Goal: Task Accomplishment & Management: Complete application form

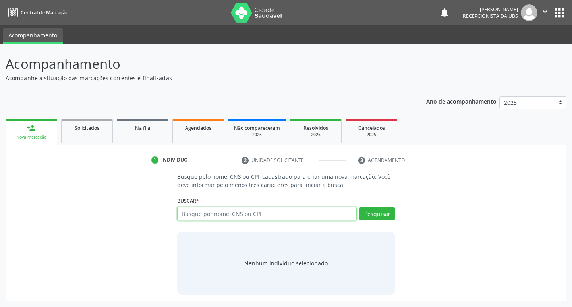
click at [240, 219] on input "text" at bounding box center [267, 214] width 180 height 14
click at [284, 209] on input "text" at bounding box center [267, 214] width 180 height 14
type input "707803666004711"
click at [373, 216] on button "Pesquisar" at bounding box center [377, 214] width 35 height 14
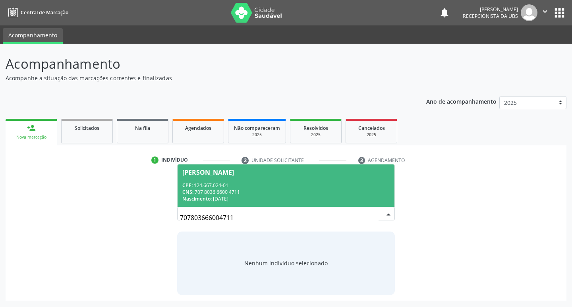
click at [296, 176] on span "[PERSON_NAME] CPF: 124.667.024-01 CNS: 707 8036 6600 4711 Nascimento: [DATE]" at bounding box center [286, 186] width 217 height 43
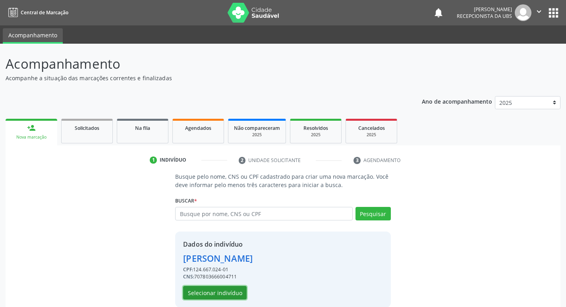
click at [223, 291] on button "Selecionar indivíduo" at bounding box center [215, 293] width 64 height 14
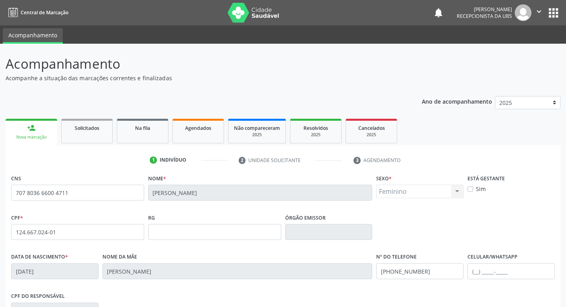
click at [476, 190] on label "Sim" at bounding box center [481, 189] width 10 height 8
click at [472, 190] on input "Sim" at bounding box center [471, 188] width 6 height 7
checkbox input "true"
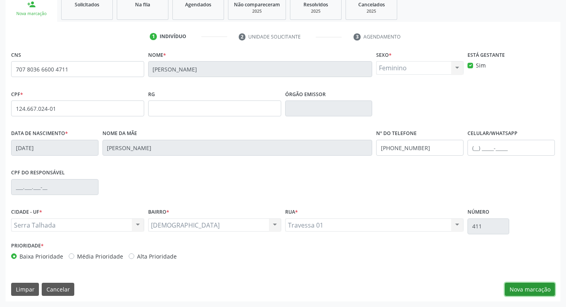
click at [528, 289] on button "Nova marcação" at bounding box center [530, 290] width 50 height 14
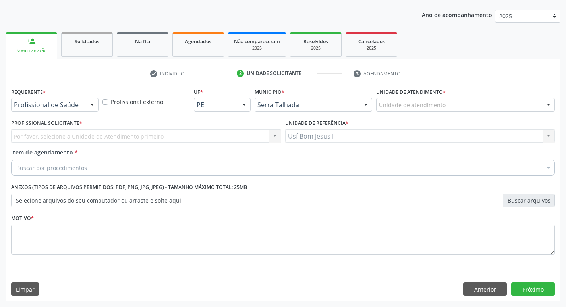
scroll to position [87, 0]
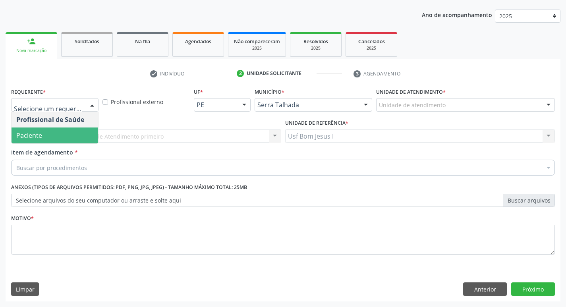
click at [50, 132] on span "Paciente" at bounding box center [55, 136] width 87 height 16
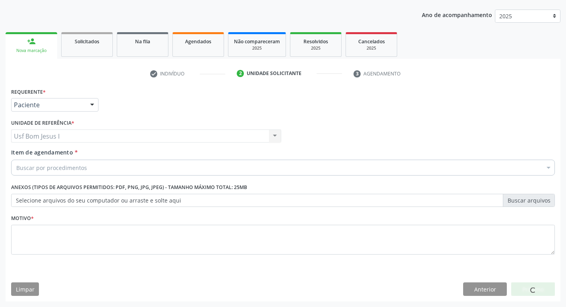
click at [113, 167] on div "Buscar por procedimentos" at bounding box center [283, 168] width 544 height 16
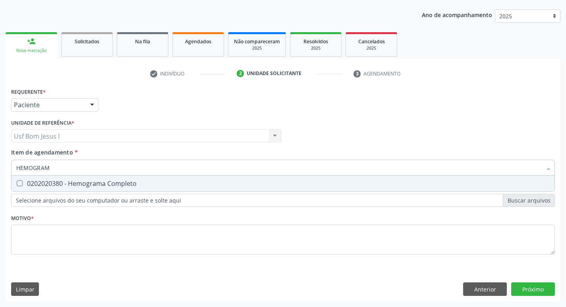
type input "HEMOGRAMA"
click at [109, 185] on div "0202020380 - Hemograma Completo" at bounding box center [283, 183] width 534 height 6
checkbox Completo "true"
click at [62, 169] on input "HEMOGRAMA" at bounding box center [279, 168] width 526 height 16
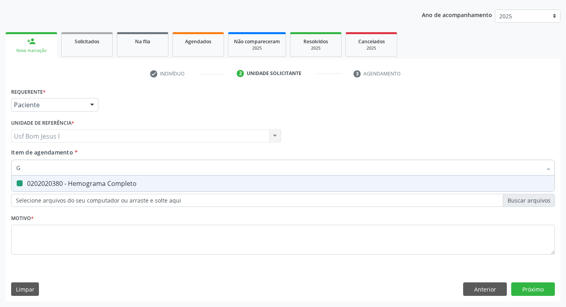
type input "GL"
checkbox Completo "false"
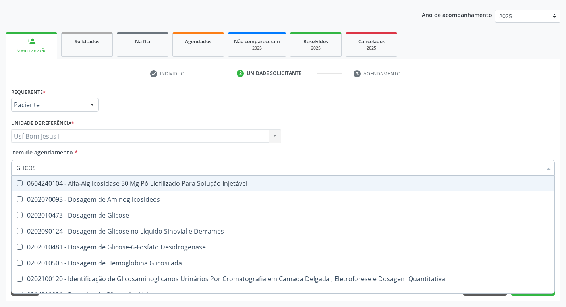
type input "GLICOSE"
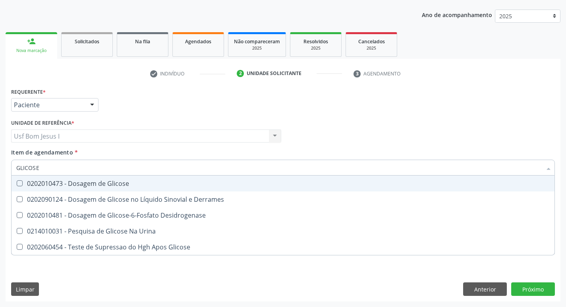
click at [62, 169] on input "GLICOSE" at bounding box center [279, 168] width 526 height 16
click at [62, 184] on div "0202010473 - Dosagem de Glicose" at bounding box center [283, 183] width 534 height 6
checkbox Glicose "true"
checkbox Glicose "false"
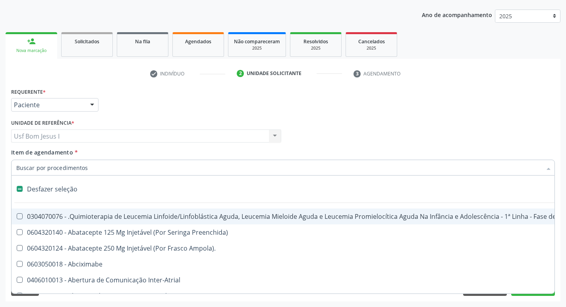
click at [56, 169] on input "Item de agendamento *" at bounding box center [279, 168] width 526 height 16
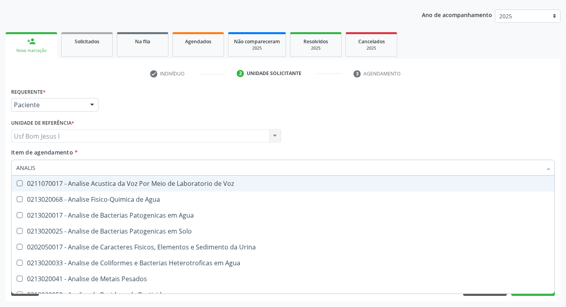
type input "ANALISE"
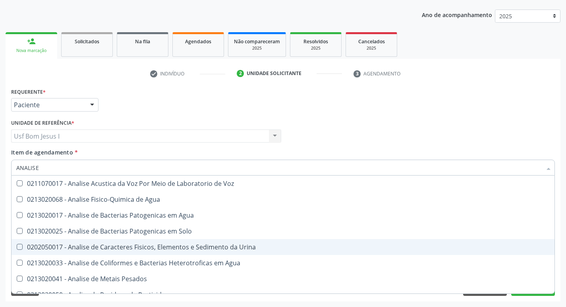
drag, startPoint x: 137, startPoint y: 248, endPoint x: 88, endPoint y: 213, distance: 60.6
click at [136, 248] on div "0202050017 - Analise de Caracteres Fisicos, Elementos e Sedimento da Urina" at bounding box center [283, 247] width 534 height 6
checkbox Urina "true"
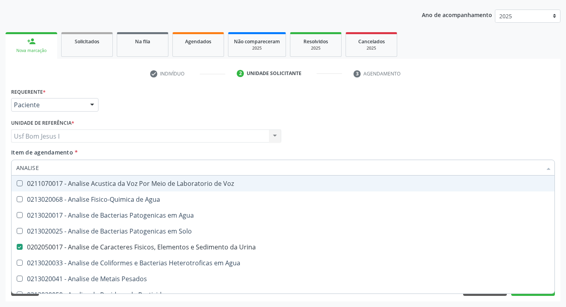
click at [50, 166] on input "ANALISE" at bounding box center [279, 168] width 526 height 16
click at [303, 138] on div "Profissional Solicitante Por favor, selecione a Unidade de Atendimento primeiro…" at bounding box center [283, 132] width 548 height 31
checkbox Agua "true"
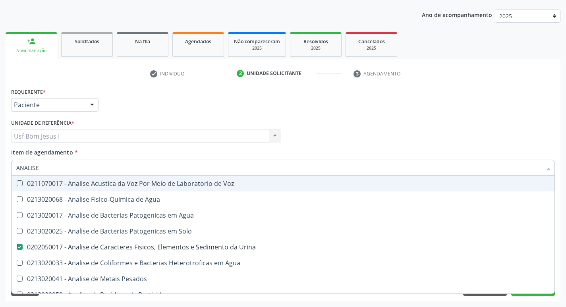
checkbox Solo "true"
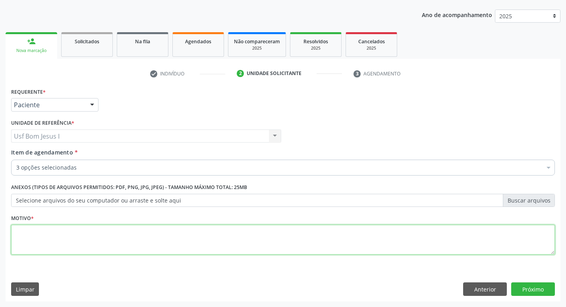
click at [114, 237] on textarea at bounding box center [283, 240] width 544 height 30
type textarea ";"
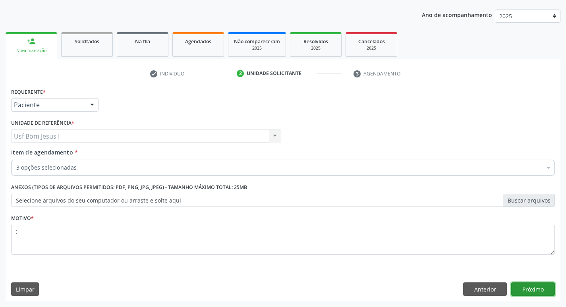
click at [529, 288] on button "Próximo" at bounding box center [534, 290] width 44 height 14
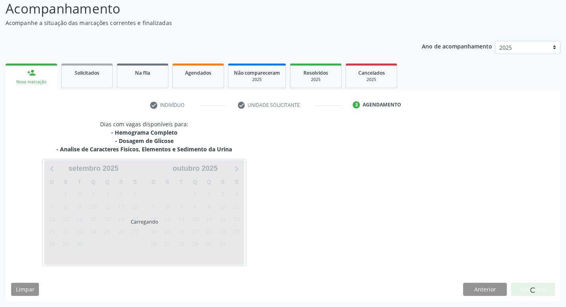
scroll to position [55, 0]
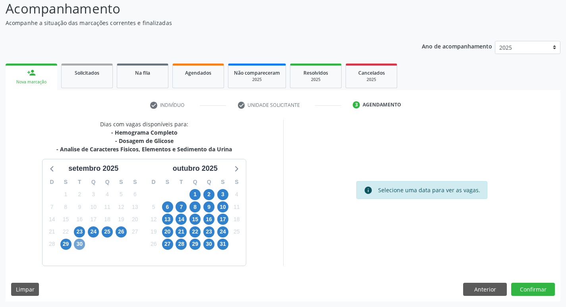
click at [76, 249] on span "30" at bounding box center [79, 244] width 11 height 11
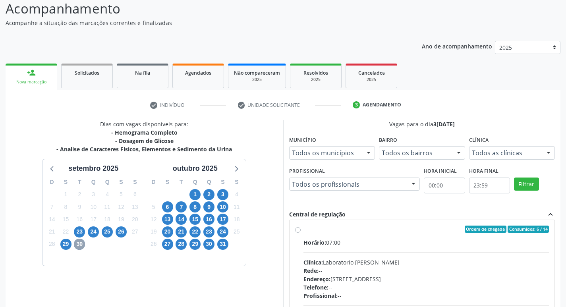
scroll to position [0, 0]
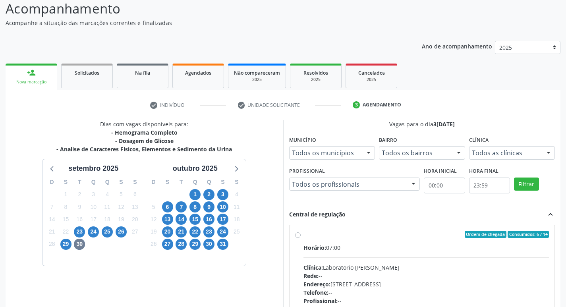
click at [405, 249] on div "Horário: 07:00" at bounding box center [427, 248] width 246 height 8
click at [301, 238] on input "Ordem de chegada Consumidos: 6 / 14 Horário: 07:00 Clínica: Laboratorio [PERSON…" at bounding box center [298, 234] width 6 height 7
radio input "true"
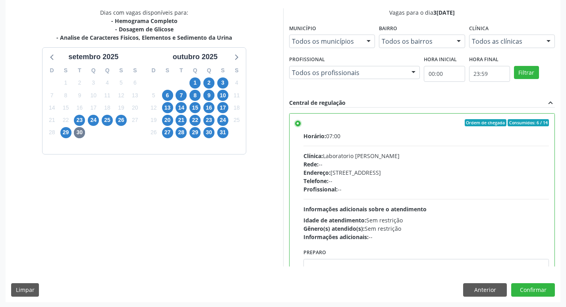
scroll to position [168, 0]
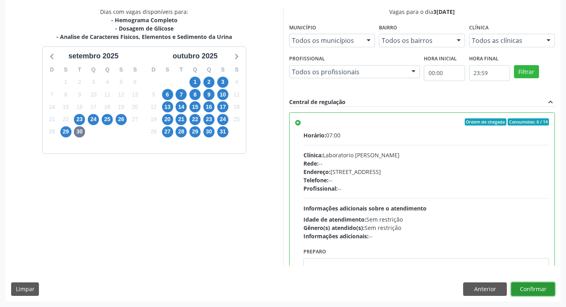
click at [537, 289] on button "Confirmar" at bounding box center [534, 290] width 44 height 14
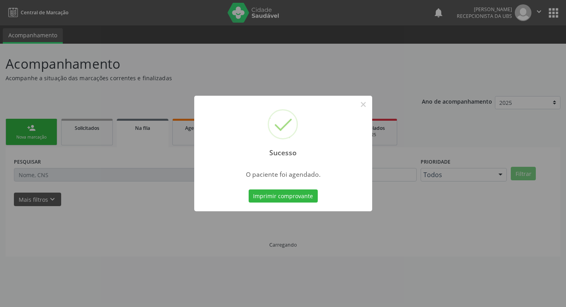
scroll to position [0, 0]
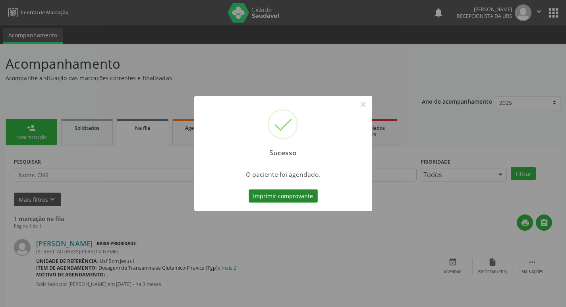
click at [285, 199] on button "Imprimir comprovante" at bounding box center [283, 197] width 69 height 14
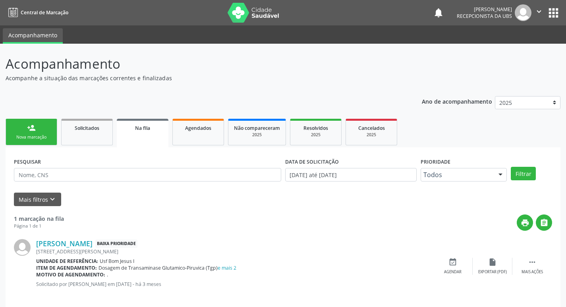
click at [32, 138] on div "Nova marcação" at bounding box center [32, 137] width 40 height 6
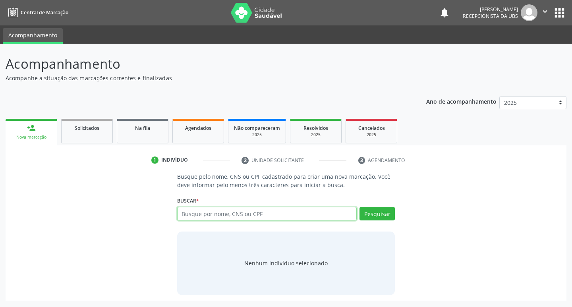
click at [296, 213] on input "text" at bounding box center [267, 214] width 180 height 14
paste input "707 8036 6600 4711"
type input "707 8036 6600 4711"
click at [385, 211] on button "Pesquisar" at bounding box center [377, 214] width 35 height 14
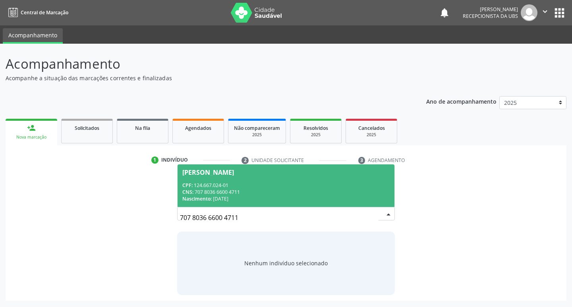
click at [351, 191] on div "CNS: 707 8036 6600 4711" at bounding box center [286, 192] width 208 height 7
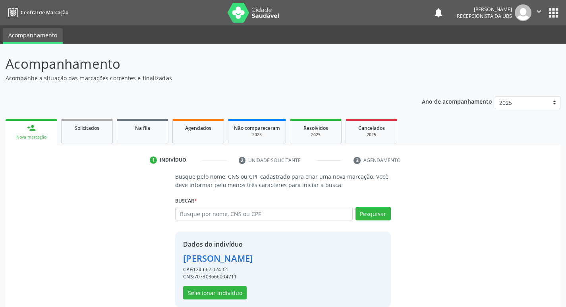
click at [227, 280] on div "Dados do indivíduo [PERSON_NAME] CPF: 124.667.024-01 CNS: 707803666004711 Selec…" at bounding box center [218, 270] width 70 height 60
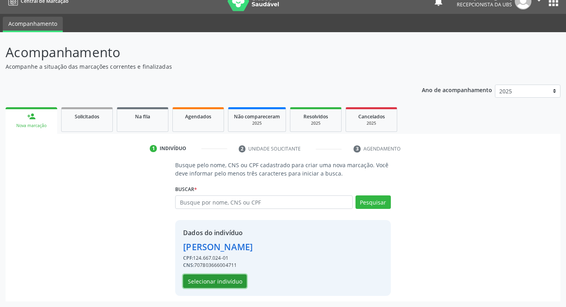
click at [214, 278] on button "Selecionar indivíduo" at bounding box center [215, 282] width 64 height 14
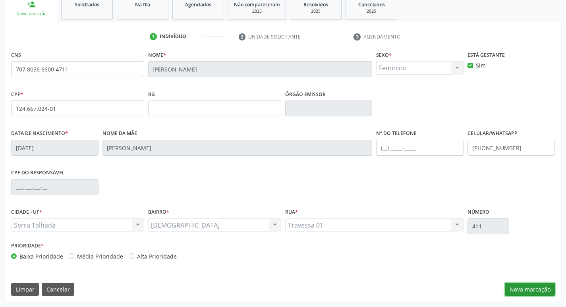
click at [529, 291] on button "Nova marcação" at bounding box center [530, 290] width 50 height 14
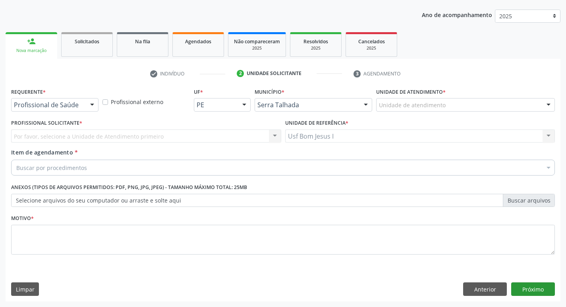
scroll to position [87, 0]
click at [29, 109] on div "Profissional de Saúde" at bounding box center [54, 105] width 87 height 14
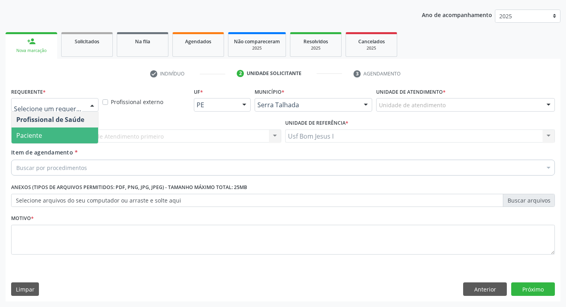
drag, startPoint x: 36, startPoint y: 139, endPoint x: 47, endPoint y: 154, distance: 18.3
click at [37, 139] on span "Paciente" at bounding box center [29, 135] width 26 height 9
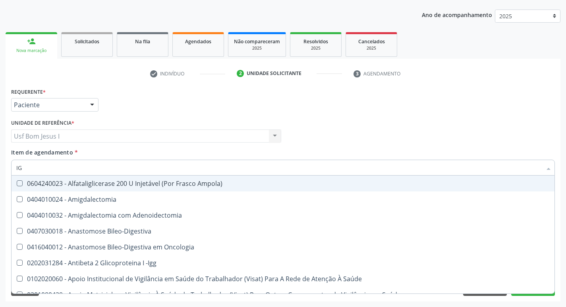
type input "IGG"
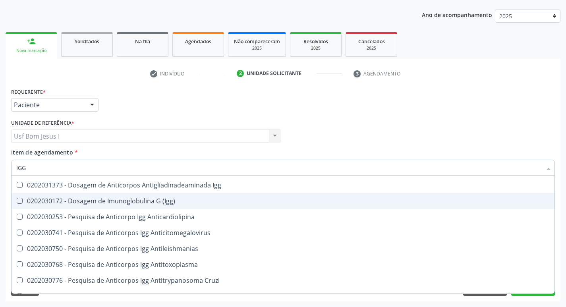
scroll to position [27, 0]
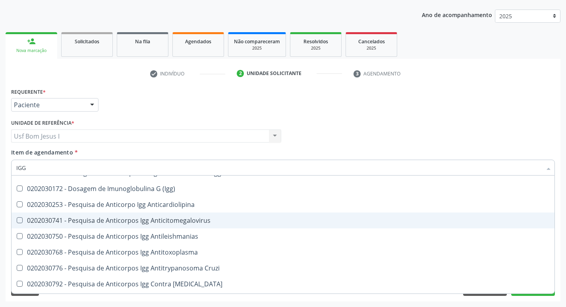
click at [244, 219] on div "0202030741 - Pesquisa de Anticorpos Igg Anticitomegalovirus" at bounding box center [283, 220] width 534 height 6
checkbox Anticitomegalovirus "true"
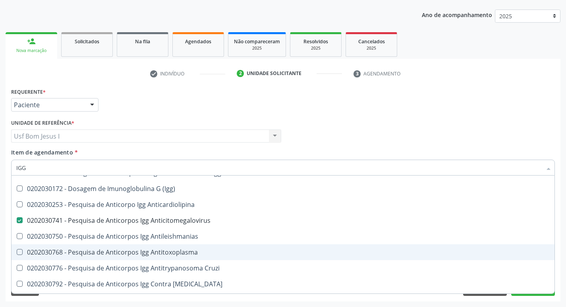
click at [230, 255] on div "0202030768 - Pesquisa de Anticorpos Igg Antitoxoplasma" at bounding box center [283, 252] width 534 height 6
checkbox Antitoxoplasma "true"
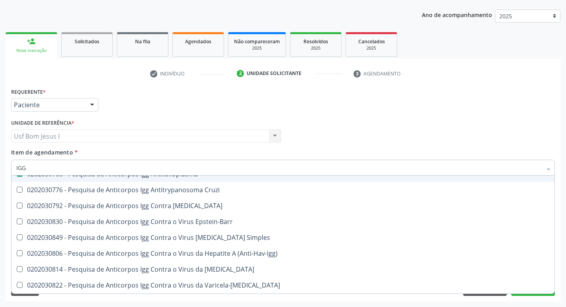
scroll to position [106, 0]
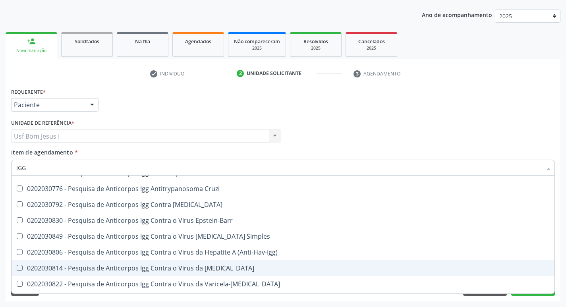
click at [230, 266] on div "0202030814 - Pesquisa de Anticorpos Igg Contra o Virus da [MEDICAL_DATA]" at bounding box center [283, 268] width 534 height 6
checkbox Rubeola "true"
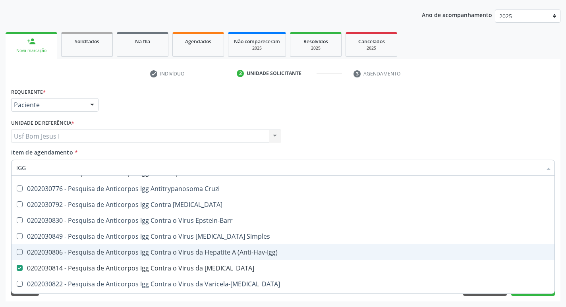
type input "IG"
checkbox Anticitomegalovirus "false"
checkbox Antitoxoplasma "false"
checkbox Rubeola "false"
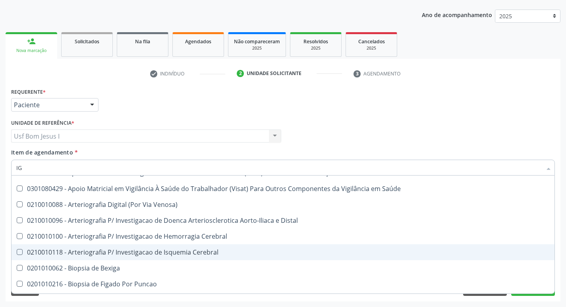
type input "IGM"
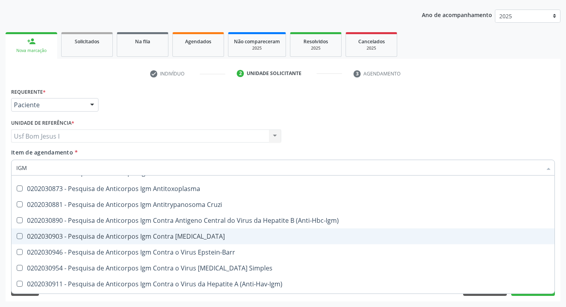
scroll to position [79, 0]
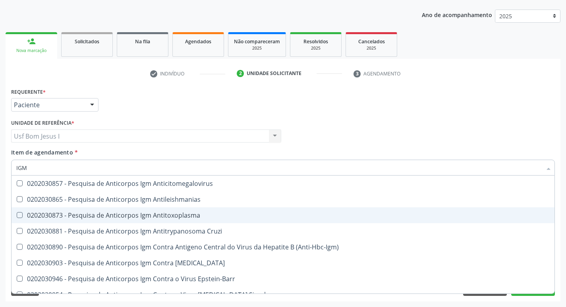
click at [188, 221] on span "0202030873 - Pesquisa de Anticorpos Igm Antitoxoplasma" at bounding box center [283, 215] width 543 height 16
checkbox Antitoxoplasma "true"
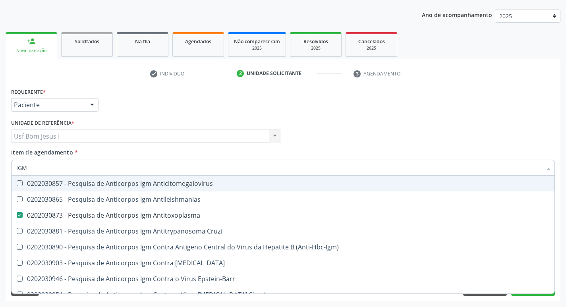
drag, startPoint x: 195, startPoint y: 186, endPoint x: 195, endPoint y: 214, distance: 28.2
click at [195, 186] on div "0202030857 - Pesquisa de Anticorpos Igm Anticitomegalovirus" at bounding box center [283, 183] width 534 height 6
checkbox Anticitomegalovirus "true"
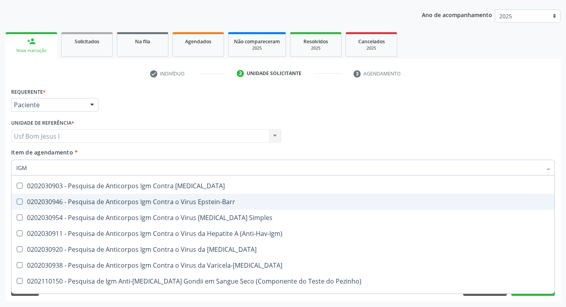
scroll to position [159, 0]
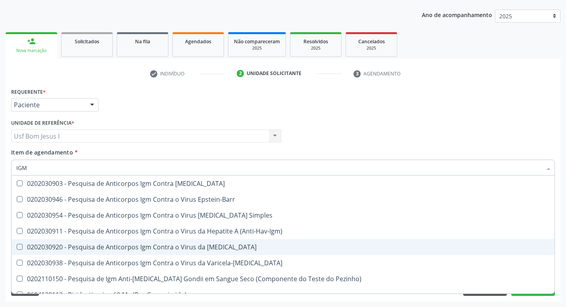
click at [231, 243] on span "0202030920 - Pesquisa de Anticorpos Igm Contra o Virus da [MEDICAL_DATA]" at bounding box center [283, 247] width 543 height 16
checkbox Rubeola "true"
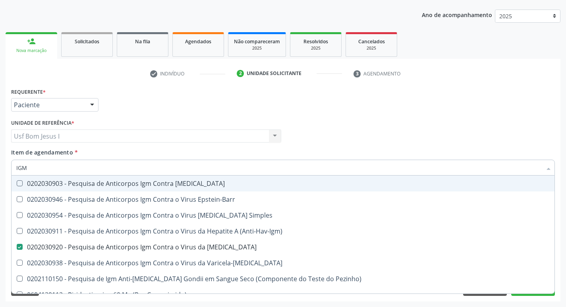
click at [157, 171] on input "IGM" at bounding box center [279, 168] width 526 height 16
type input "PE"
checkbox Anticitomegalovirus "false"
checkbox Antitoxoplasma "false"
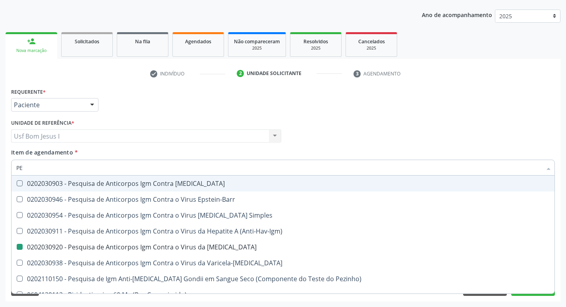
checkbox Rubeola "false"
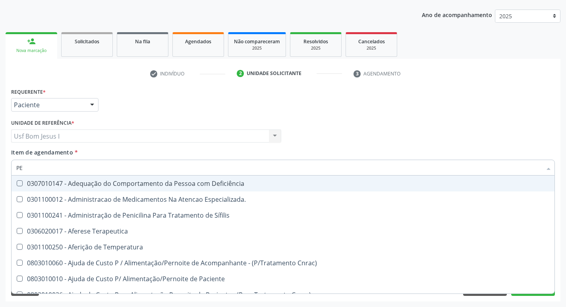
type input "PES"
checkbox Etc\) "true"
checkbox Dpi\/Dpac\/Dpa "true"
checkbox Preenchida\) "true"
checkbox Ativa "true"
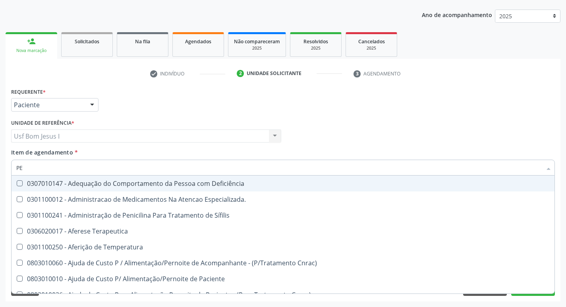
checkbox Inteiro "true"
checkbox Aspiração "true"
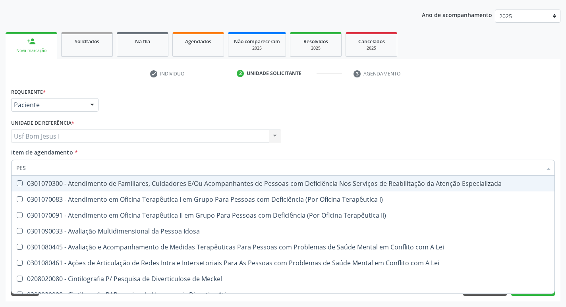
type input "PESQ"
checkbox Suprarenal "true"
checkbox 70\) "true"
checkbox Langerhans "true"
checkbox Antilisteria "true"
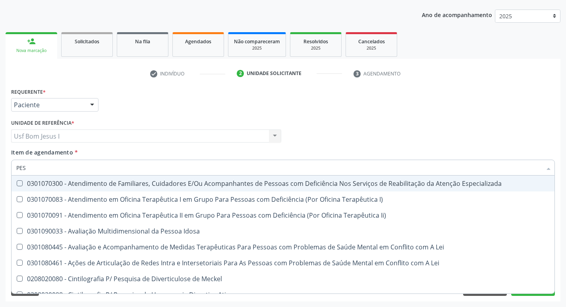
checkbox Antimitocondria "true"
checkbox \(Anti-Hbs\) "true"
checkbox Anticitomegalovirus "false"
checkbox Antitoxoplasma "false"
checkbox Rubeola "false"
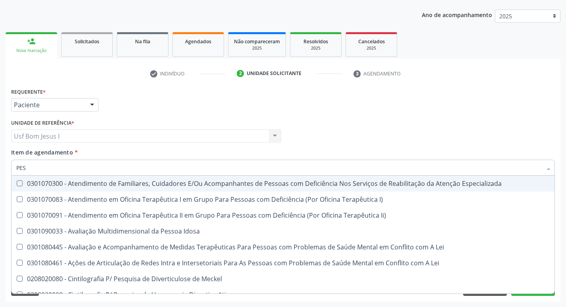
checkbox Anticitomegalovirus "false"
checkbox Antitoxoplasma "false"
checkbox Rubeola "false"
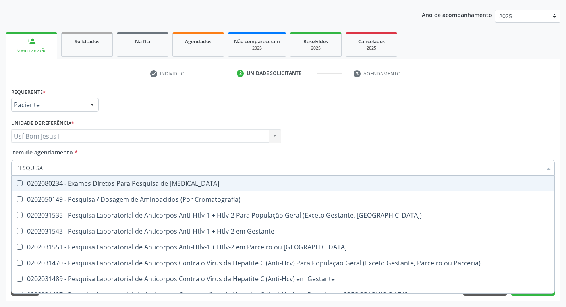
type input "PESQUISA D"
checkbox Antinucleo "true"
checkbox Antiplasmodios "true"
checkbox Schenkii "true"
checkbox Respiratorio "true"
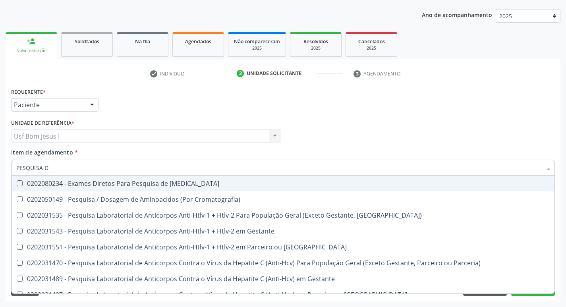
checkbox Epstein-Barr "true"
checkbox Anticitomegalovirus "false"
checkbox Antitoxoplasma "false"
checkbox Simples "true"
checkbox Rubeola "false"
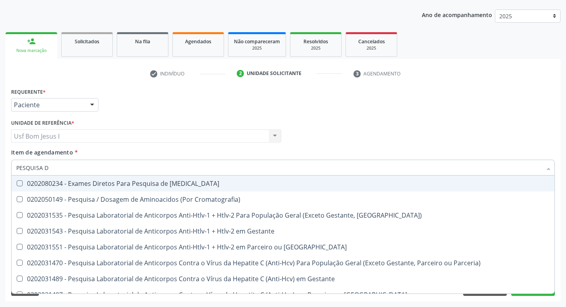
checkbox Anticitomegalovirus "false"
checkbox Antitoxoplasma "false"
checkbox Rubeola "false"
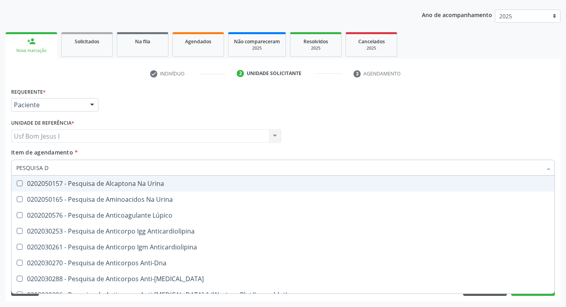
type input "PESQUISA DE"
checkbox Anticlamidia "true"
checkbox Antitoxoplasma "false"
checkbox Simples "true"
checkbox Rubeola "false"
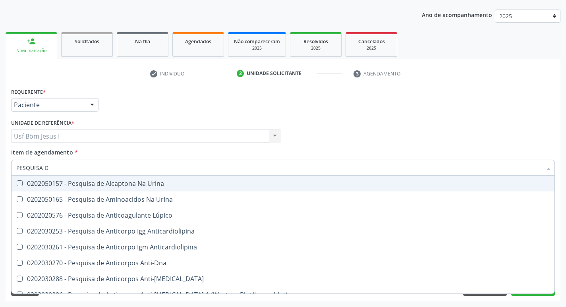
checkbox Zoster "true"
checkbox Antitoxoplasma "false"
checkbox Simples "true"
checkbox Rubeola "false"
type input "PESQUISA DE F"
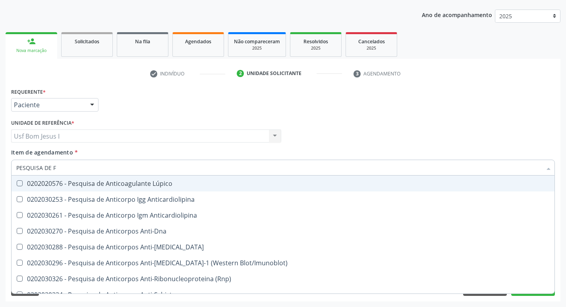
scroll to position [0, 0]
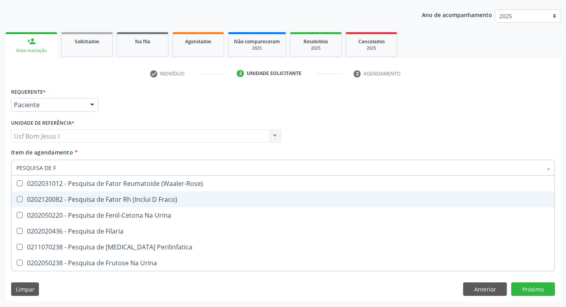
drag, startPoint x: 151, startPoint y: 198, endPoint x: 138, endPoint y: 188, distance: 16.6
click at [150, 198] on div "0202120082 - Pesquisa de Fator Rh (Inclui D Fraco)" at bounding box center [283, 199] width 534 height 6
checkbox Fraco\) "true"
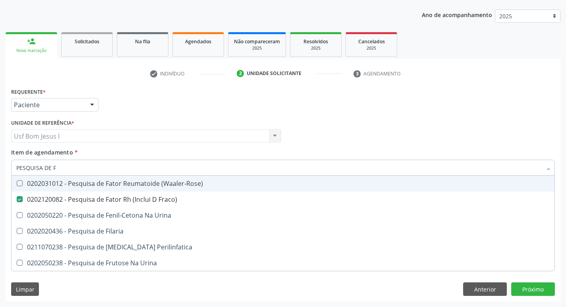
click at [108, 169] on input "PESQUISA DE F" at bounding box center [279, 168] width 526 height 16
click at [109, 167] on input "PESQUISA DE F" at bounding box center [279, 168] width 526 height 16
click at [110, 166] on input "PESQUISA DE F" at bounding box center [279, 168] width 526 height 16
type input "HE"
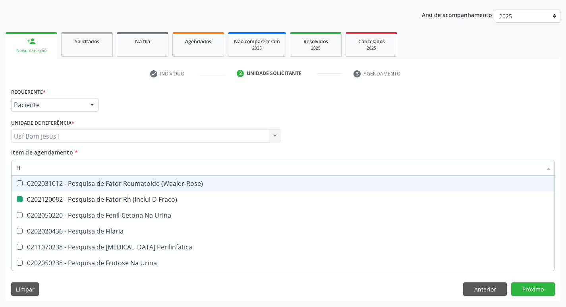
checkbox Fraco\) "false"
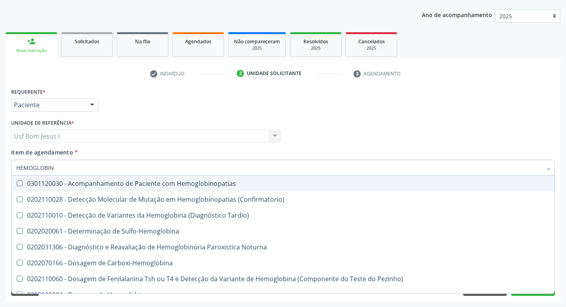
type input "HEMOGLOBINA"
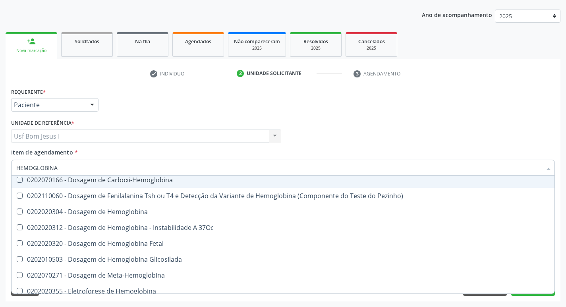
scroll to position [53, 0]
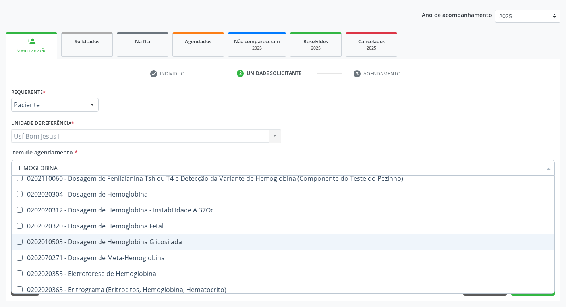
click at [185, 241] on div "0202010503 - Dosagem de Hemoglobina Glicosilada" at bounding box center [283, 242] width 534 height 6
checkbox Glicosilada "true"
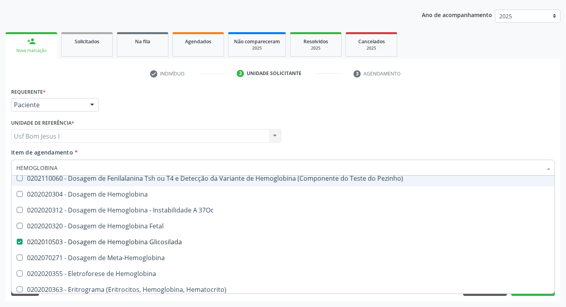
click at [79, 166] on input "HEMOGLOBINA" at bounding box center [279, 168] width 526 height 16
type input "C"
checkbox Glicosilada "false"
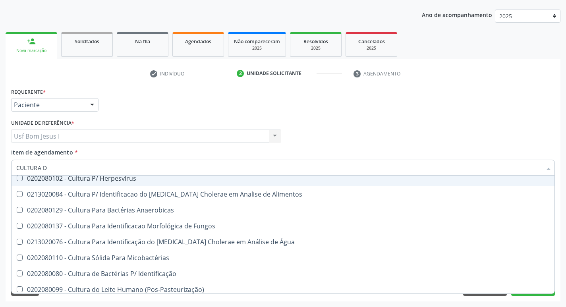
scroll to position [0, 0]
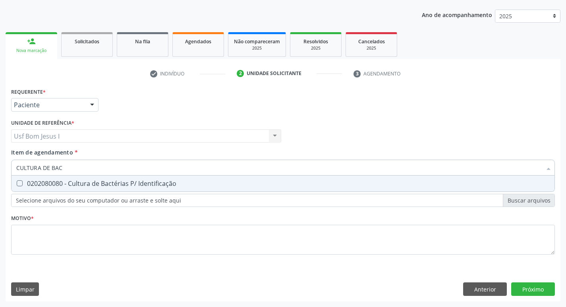
type input "CULTURA DE BACT"
click at [122, 180] on div "0202080080 - Cultura de Bactérias P/ Identificação" at bounding box center [283, 183] width 534 height 6
checkbox Identificação "true"
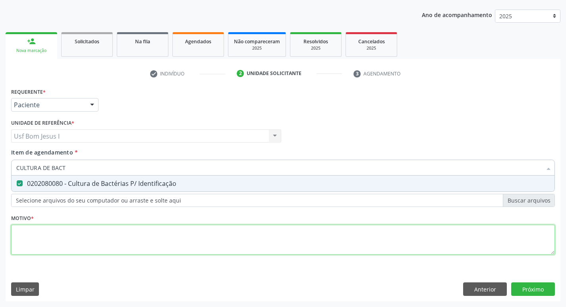
click at [121, 233] on div "Requerente * Paciente Profissional de Saúde Paciente Nenhum resultado encontrad…" at bounding box center [283, 176] width 544 height 180
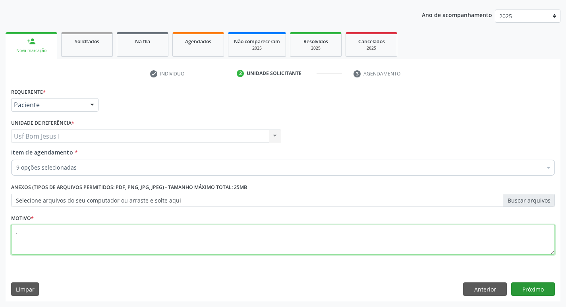
type textarea "."
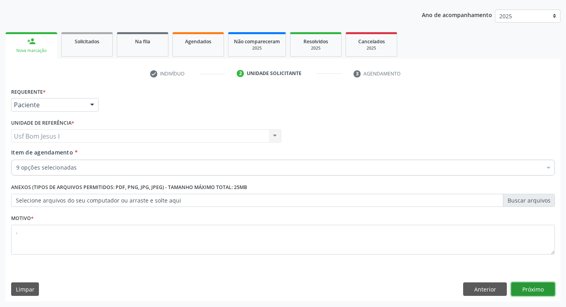
click at [532, 291] on button "Próximo" at bounding box center [534, 290] width 44 height 14
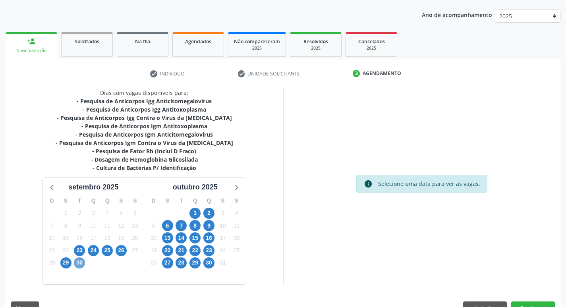
click at [83, 265] on span "30" at bounding box center [79, 263] width 11 height 11
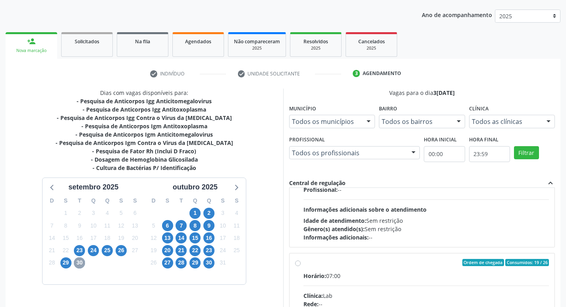
scroll to position [265, 0]
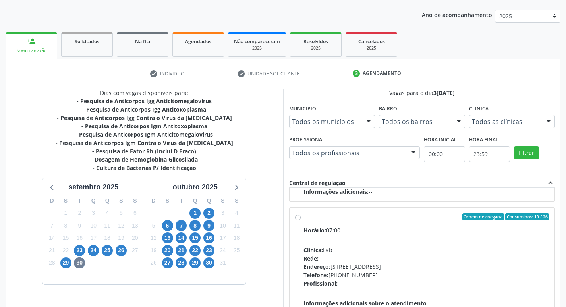
drag, startPoint x: 422, startPoint y: 238, endPoint x: 539, endPoint y: 242, distance: 116.6
click at [424, 238] on div "Horário: 07:00 Clínica: Lab Rede: -- Endereço: [STREET_ADDRESS] Telefone: [PHON…" at bounding box center [427, 280] width 246 height 109
click at [301, 221] on input "Ordem de chegada Consumidos: 19 / 26 Horário: 07:00 Clínica: Lab Rede: -- Ender…" at bounding box center [298, 216] width 6 height 7
radio input "true"
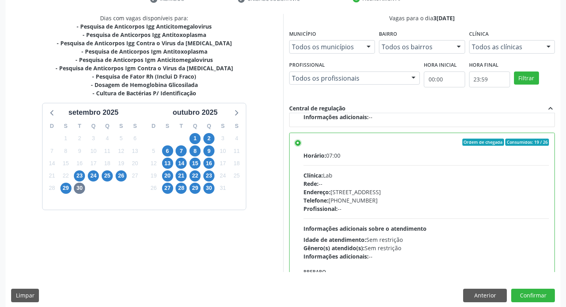
scroll to position [168, 0]
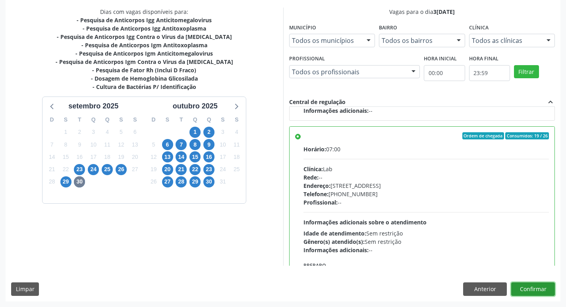
click at [546, 291] on button "Confirmar" at bounding box center [534, 290] width 44 height 14
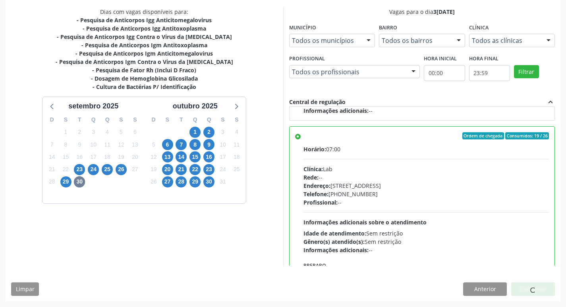
scroll to position [0, 0]
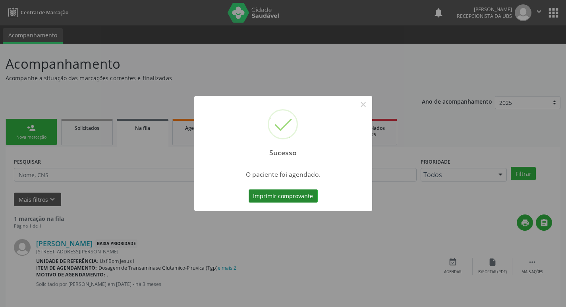
click at [276, 199] on button "Imprimir comprovante" at bounding box center [283, 197] width 69 height 14
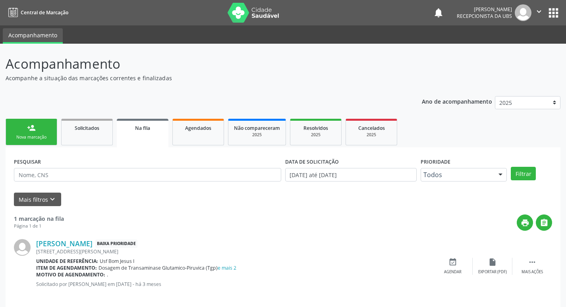
click at [41, 135] on div "Nova marcação" at bounding box center [32, 137] width 40 height 6
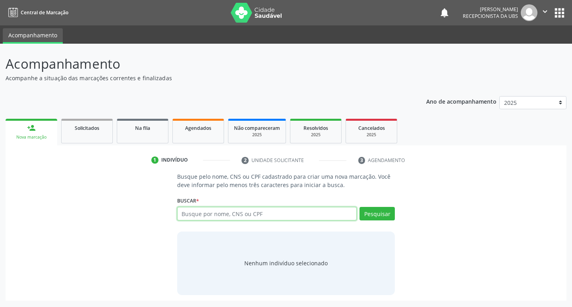
click at [251, 216] on input "text" at bounding box center [267, 214] width 180 height 14
type input "704605608364025"
click at [382, 211] on button "Pesquisar" at bounding box center [377, 214] width 35 height 14
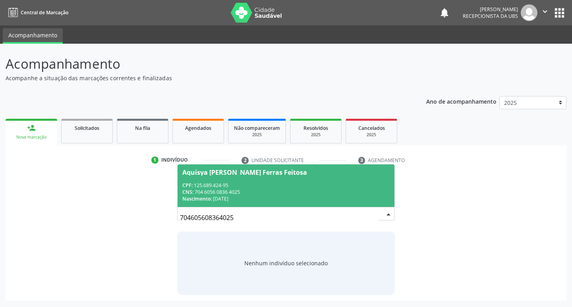
click at [347, 192] on div "CNS: 704 6056 0836 4025" at bounding box center [286, 192] width 208 height 7
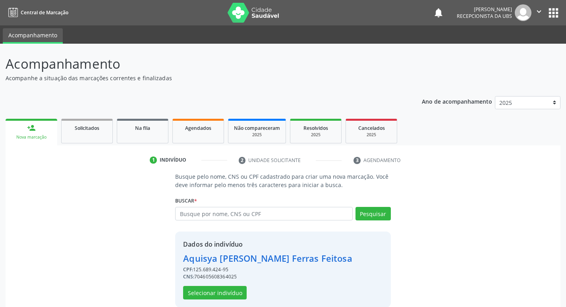
click at [235, 285] on div "Dados do indivíduo Aquisya [PERSON_NAME] Ferras Feitosa CPF: 125.689.424-95 CNS…" at bounding box center [267, 270] width 169 height 60
click at [232, 291] on button "Selecionar indivíduo" at bounding box center [215, 293] width 64 height 14
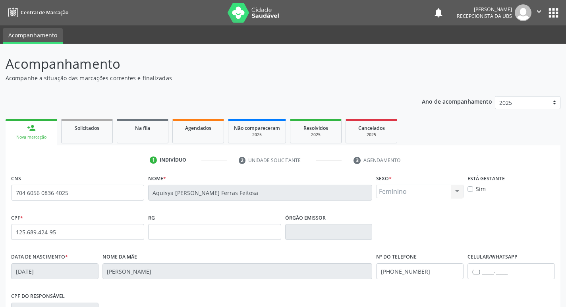
click at [476, 190] on label "Sim" at bounding box center [481, 189] width 10 height 8
click at [473, 190] on input "Sim" at bounding box center [471, 188] width 6 height 7
checkbox input "true"
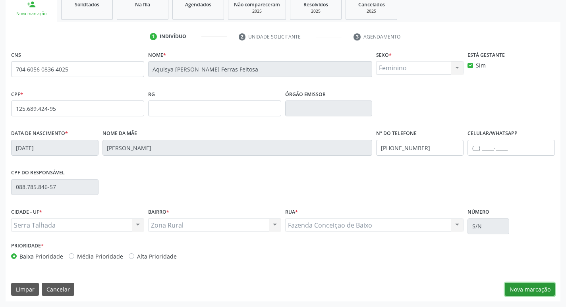
click at [511, 291] on button "Nova marcação" at bounding box center [530, 290] width 50 height 14
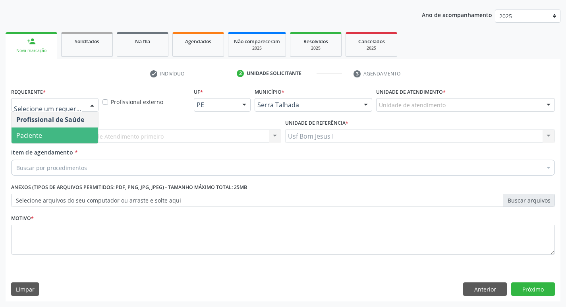
click at [76, 136] on span "Paciente" at bounding box center [55, 136] width 87 height 16
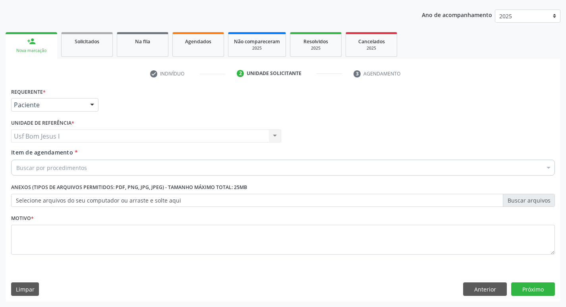
click at [120, 167] on div "Buscar por procedimentos" at bounding box center [283, 168] width 544 height 16
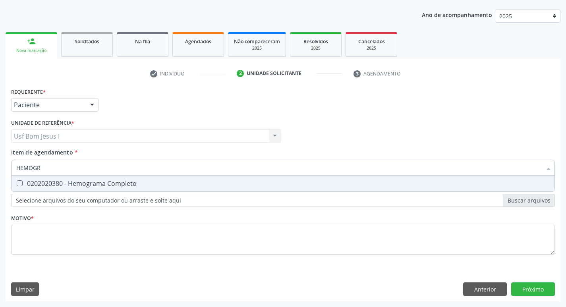
type input "HEMOGRA"
click at [120, 182] on div "0202020380 - Hemograma Completo" at bounding box center [283, 183] width 534 height 6
checkbox Completo "true"
click at [112, 170] on input "HEMOGRA" at bounding box center [279, 168] width 526 height 16
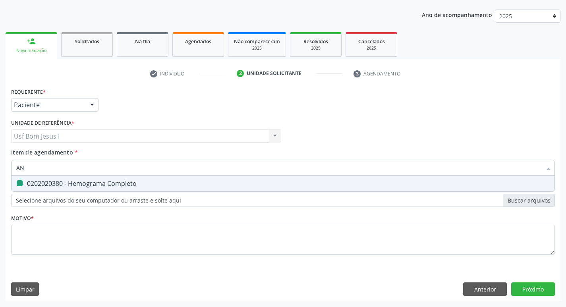
type input "ANA"
checkbox Completo "false"
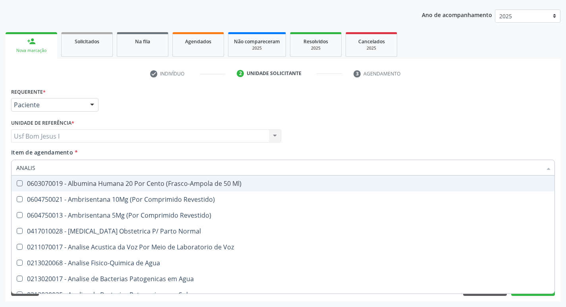
type input "ANALISE"
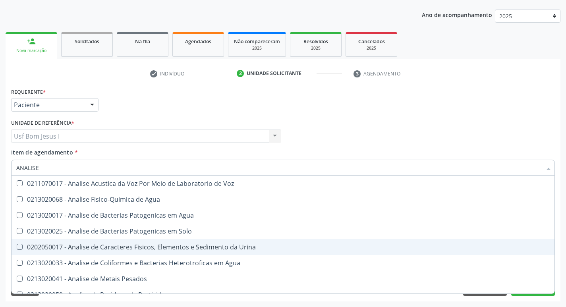
click at [109, 247] on div "0202050017 - Analise de Caracteres Fisicos, Elementos e Sedimento da Urina" at bounding box center [283, 247] width 534 height 6
checkbox Urina "true"
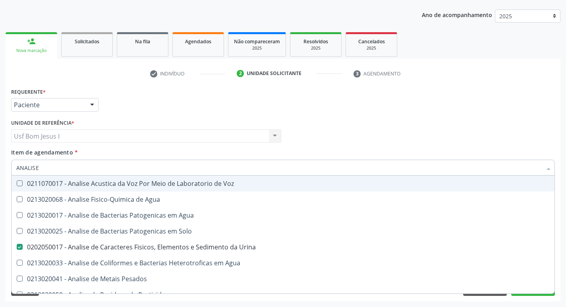
click at [48, 167] on input "ANALISE" at bounding box center [279, 168] width 526 height 16
type input "PE"
checkbox Urina "false"
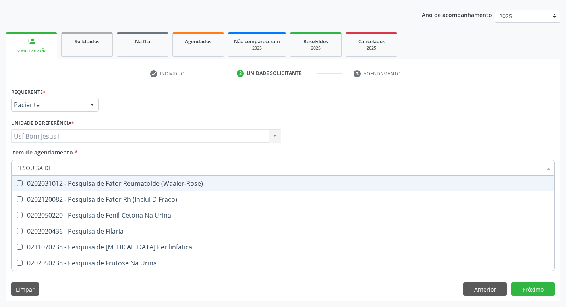
type input "PESQUISA DE FA"
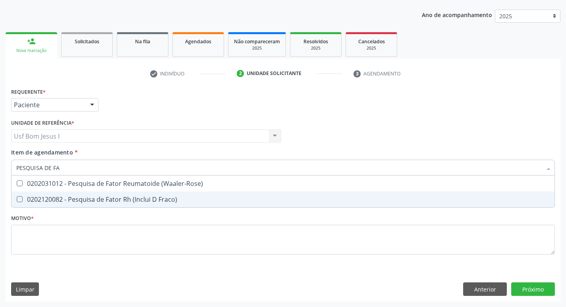
click at [41, 201] on div "0202120082 - Pesquisa de Fator Rh (Inclui D Fraco)" at bounding box center [283, 199] width 534 height 6
checkbox Fraco\) "true"
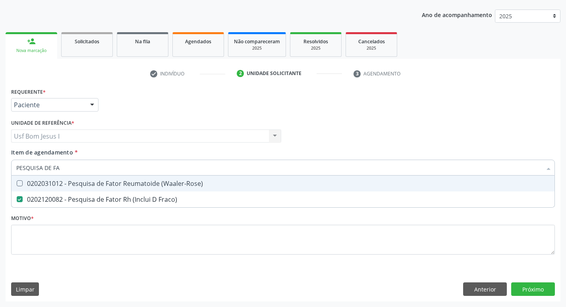
click at [67, 169] on input "PESQUISA DE FA" at bounding box center [279, 168] width 526 height 16
type input "GL"
checkbox Fraco\) "false"
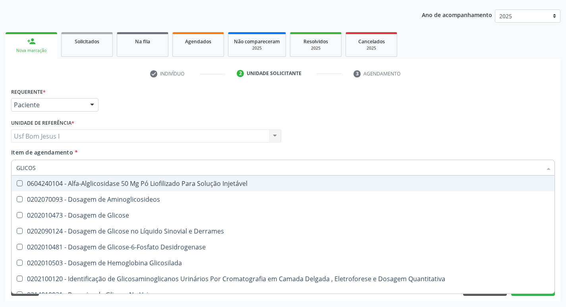
type input "GLICOSE"
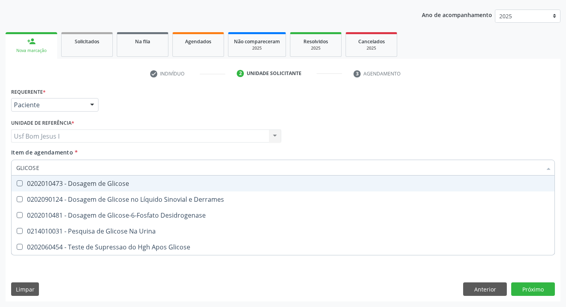
click at [68, 182] on div "0202010473 - Dosagem de Glicose" at bounding box center [283, 183] width 534 height 6
checkbox Glicose "true"
click at [64, 168] on input "GLICOSE" at bounding box center [279, 168] width 526 height 16
type input "DE"
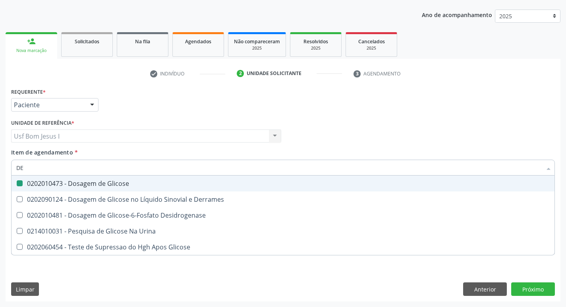
checkbox Glicose "false"
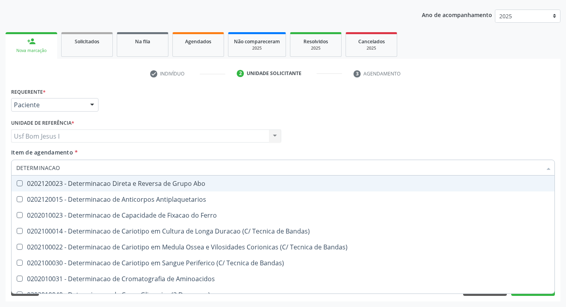
type input "DETERMINACAO"
click at [89, 180] on div "0202120023 - Determinacao Direta e Reversa de Grupo Abo" at bounding box center [283, 183] width 534 height 6
checkbox Abo "true"
click at [404, 130] on div "Profissional Solicitante Por favor, selecione a Unidade de Atendimento primeiro…" at bounding box center [283, 132] width 548 height 31
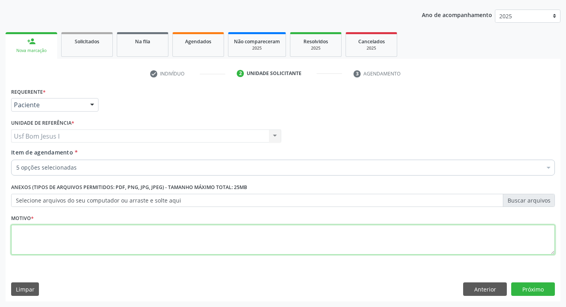
click at [308, 240] on textarea at bounding box center [283, 240] width 544 height 30
type textarea "."
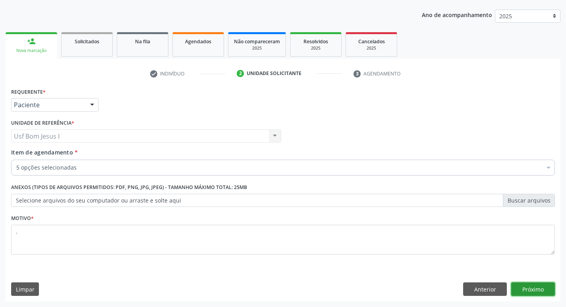
click at [541, 290] on button "Próximo" at bounding box center [534, 290] width 44 height 14
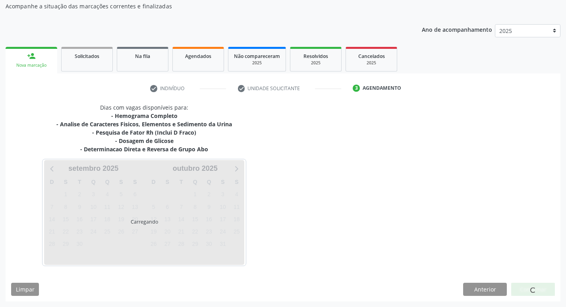
scroll to position [72, 0]
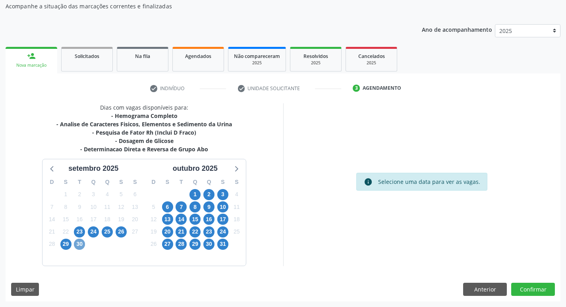
click at [82, 245] on span "30" at bounding box center [79, 244] width 11 height 11
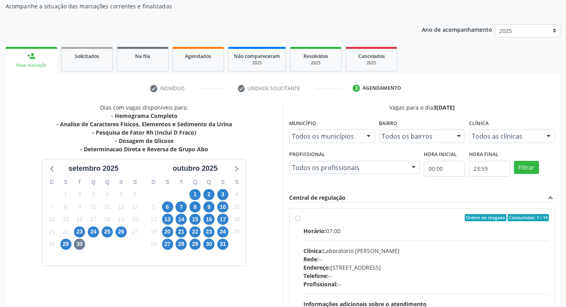
click at [384, 253] on div "Clínica: Laboratorio [PERSON_NAME]" at bounding box center [427, 251] width 246 height 8
click at [301, 221] on input "Ordem de chegada Consumidos: 7 / 14 Horário: 07:00 Clínica: Laboratorio [PERSON…" at bounding box center [298, 217] width 6 height 7
radio input "true"
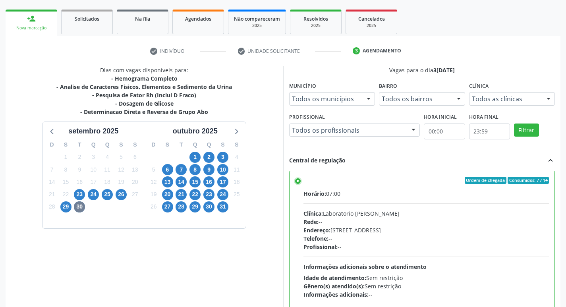
scroll to position [168, 0]
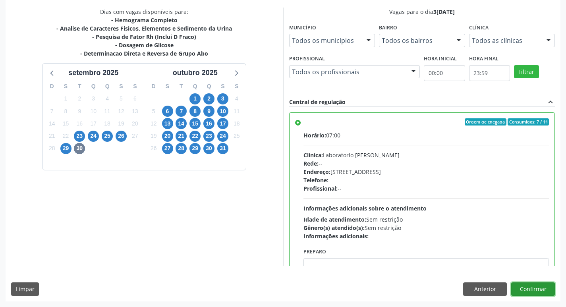
click at [538, 289] on button "Confirmar" at bounding box center [534, 290] width 44 height 14
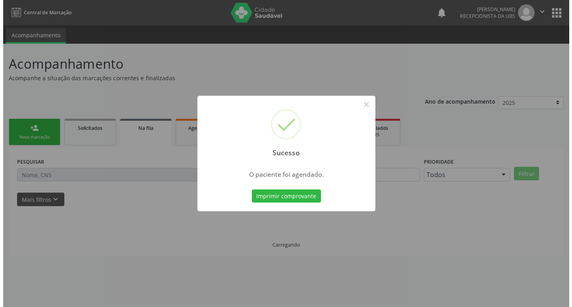
scroll to position [0, 0]
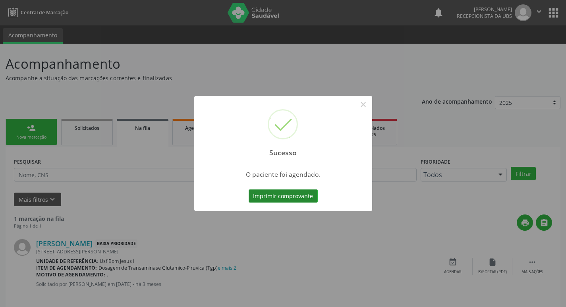
click at [298, 200] on button "Imprimir comprovante" at bounding box center [283, 197] width 69 height 14
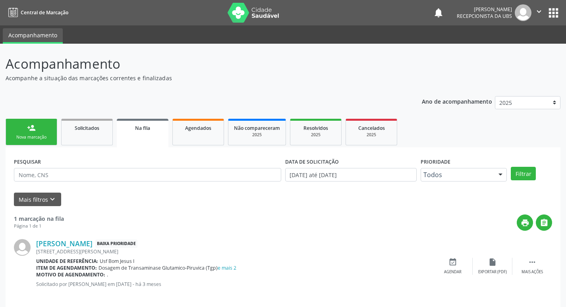
click at [32, 133] on link "person_add Nova marcação" at bounding box center [32, 132] width 52 height 27
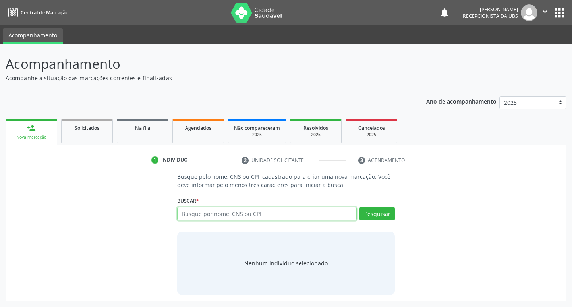
click at [197, 215] on input "text" at bounding box center [267, 214] width 180 height 14
paste input "704 6056 0836 4025"
type input "704 6056 0836 4025"
click at [388, 217] on button "Pesquisar" at bounding box center [377, 214] width 35 height 14
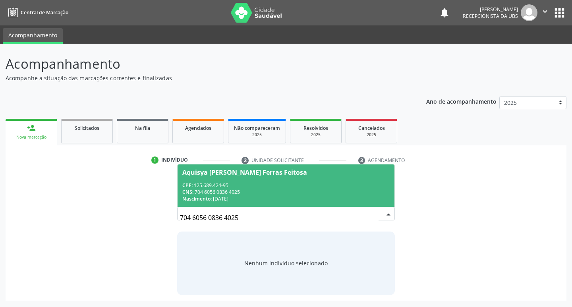
click at [250, 189] on div "CNS: 704 6056 0836 4025" at bounding box center [286, 192] width 208 height 7
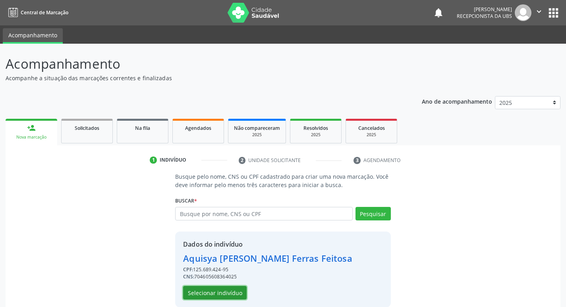
click at [213, 289] on button "Selecionar indivíduo" at bounding box center [215, 293] width 64 height 14
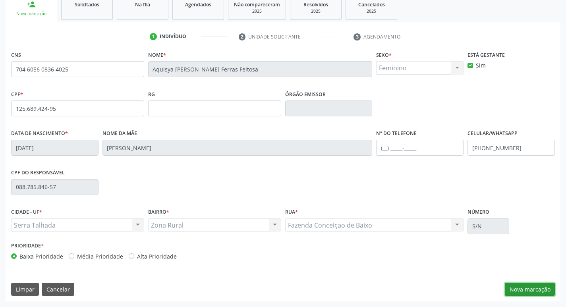
click at [530, 287] on button "Nova marcação" at bounding box center [530, 290] width 50 height 14
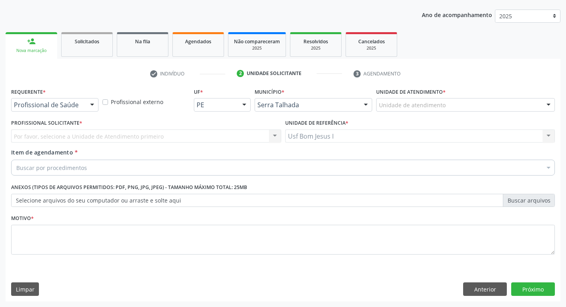
scroll to position [87, 0]
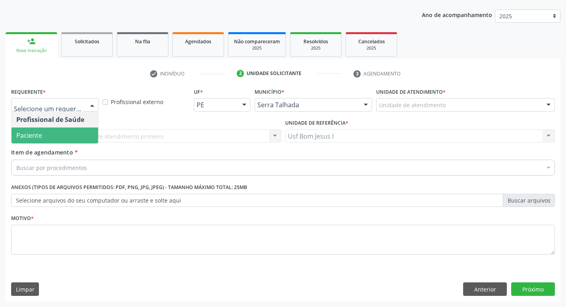
click at [50, 133] on span "Paciente" at bounding box center [55, 136] width 87 height 16
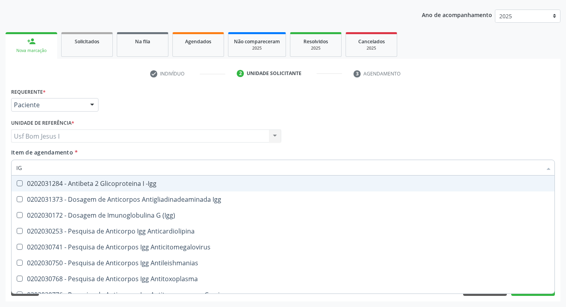
type input "IGG"
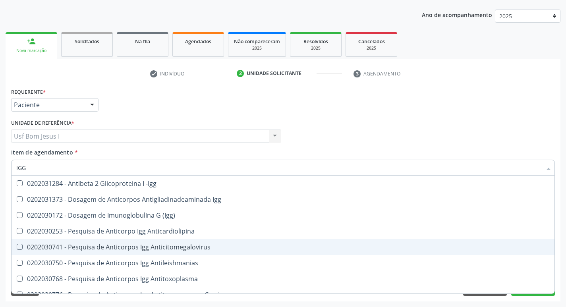
click at [253, 244] on span "0202030741 - Pesquisa de Anticorpos Igg Anticitomegalovirus" at bounding box center [283, 247] width 543 height 16
checkbox Anticitomegalovirus "true"
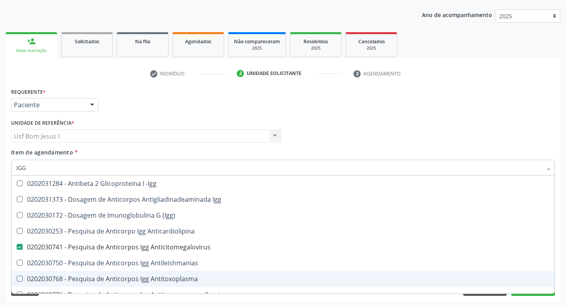
click at [227, 277] on div "0202030768 - Pesquisa de Anticorpos Igg Antitoxoplasma" at bounding box center [283, 279] width 534 height 6
checkbox Antitoxoplasma "true"
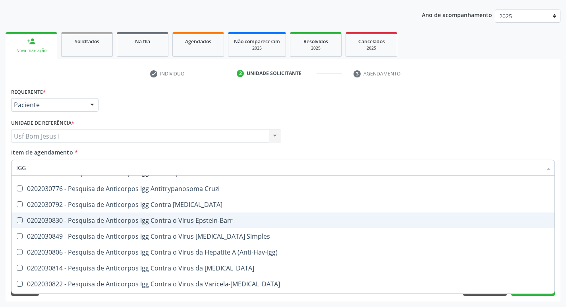
scroll to position [132, 0]
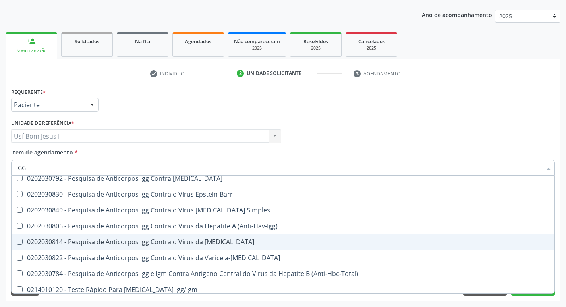
click at [256, 245] on div "0202030814 - Pesquisa de Anticorpos Igg Contra o Virus da [MEDICAL_DATA]" at bounding box center [283, 242] width 534 height 6
checkbox Rubeola "true"
type input "IG"
checkbox Anticitomegalovirus "false"
checkbox Antitoxoplasma "false"
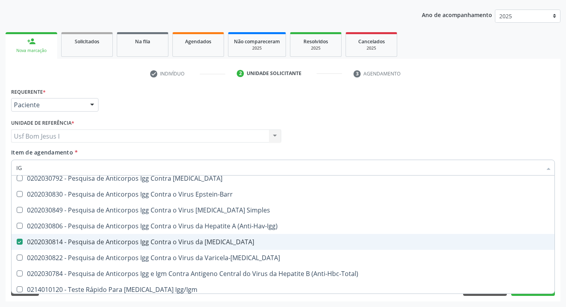
checkbox Rubeola "false"
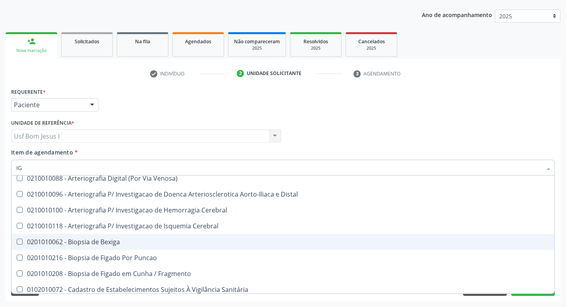
type input "IGM"
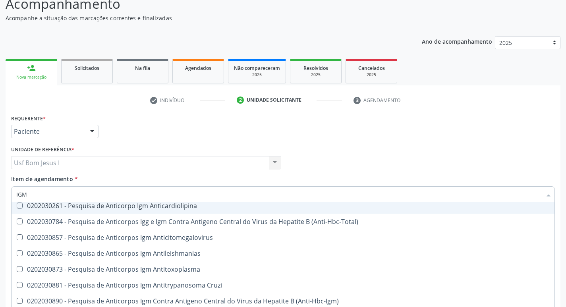
scroll to position [53, 0]
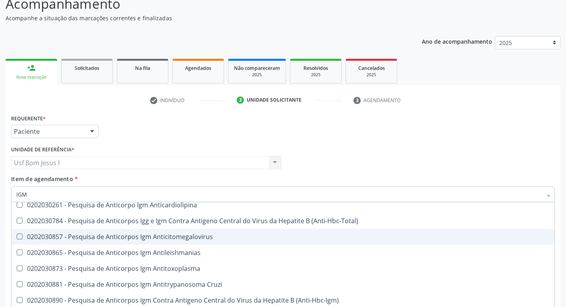
click at [220, 243] on span "0202030857 - Pesquisa de Anticorpos Igm Anticitomegalovirus" at bounding box center [283, 237] width 543 height 16
checkbox Anticitomegalovirus "true"
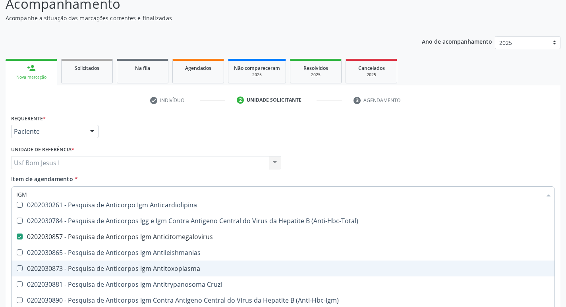
click at [205, 273] on span "0202030873 - Pesquisa de Anticorpos Igm Antitoxoplasma" at bounding box center [283, 269] width 543 height 16
checkbox Antitoxoplasma "true"
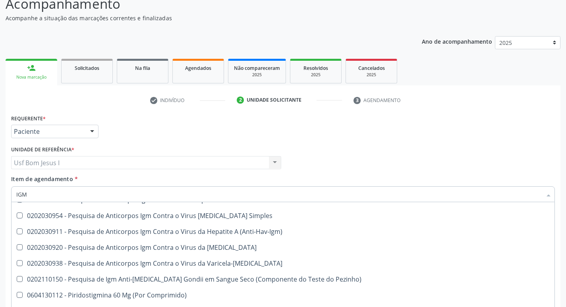
scroll to position [186, 0]
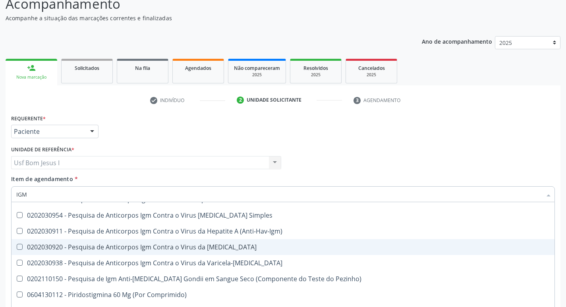
click at [264, 251] on span "0202030920 - Pesquisa de Anticorpos Igm Contra o Virus da [MEDICAL_DATA]" at bounding box center [283, 247] width 543 height 16
checkbox Rubeola "true"
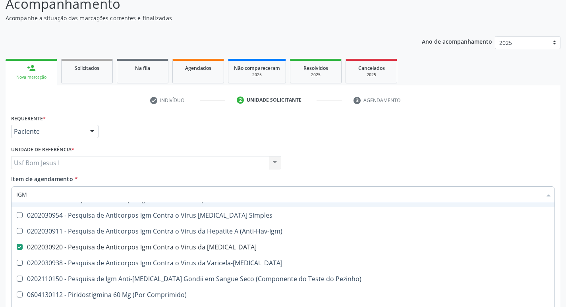
type input "IGM"
click at [313, 142] on div "Requerente * Paciente Profissional de Saúde Paciente Nenhum resultado encontrad…" at bounding box center [283, 127] width 548 height 31
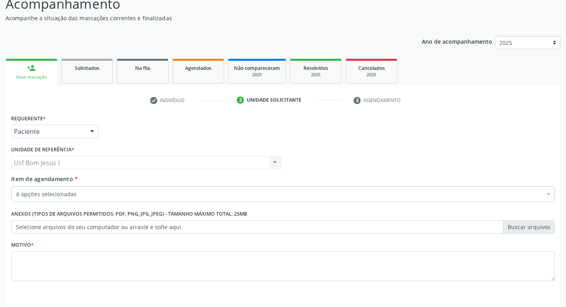
scroll to position [0, 0]
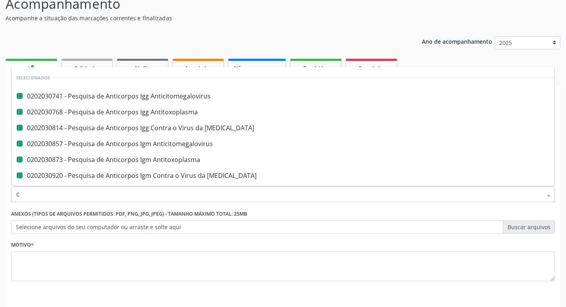
type input "CU"
checkbox Anticitomegalovirus "false"
checkbox Antitoxoplasma "false"
checkbox Rubeola "false"
checkbox Anticitomegalovirus "false"
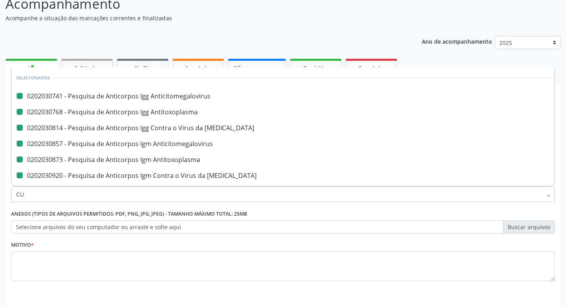
checkbox Antitoxoplasma "false"
checkbox Rubeola "false"
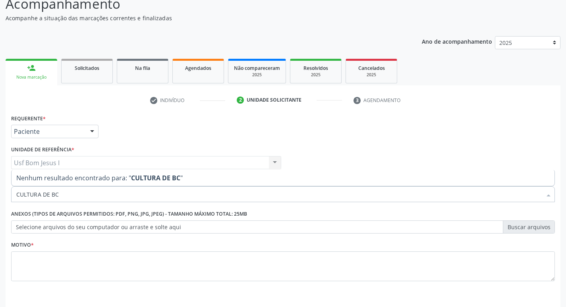
type input "CULTURA DE B"
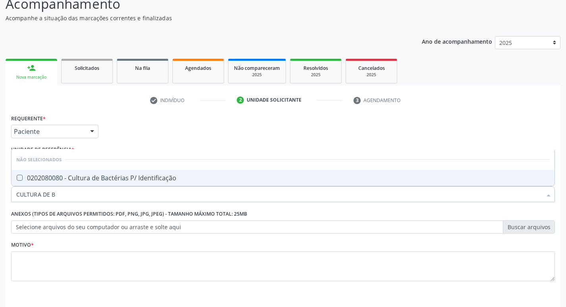
drag, startPoint x: 117, startPoint y: 173, endPoint x: 113, endPoint y: 177, distance: 5.3
click at [117, 173] on span "0202080080 - Cultura de Bactérias P/ Identificação" at bounding box center [283, 178] width 543 height 16
checkbox Identificação "true"
click at [98, 197] on input "CULTURA DE B" at bounding box center [279, 194] width 526 height 16
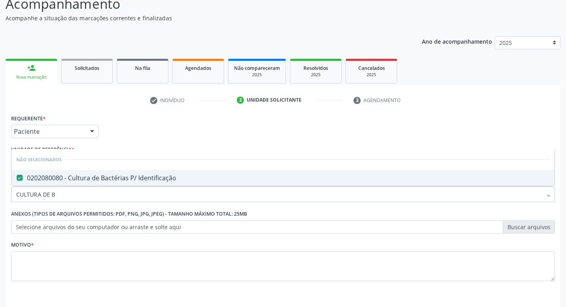
click at [98, 197] on input "CULTURA DE B" at bounding box center [279, 194] width 526 height 16
type input "HE"
checkbox Identificação "false"
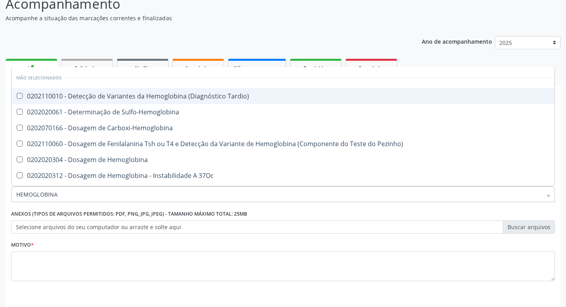
type input "HEMOGLOBINA G"
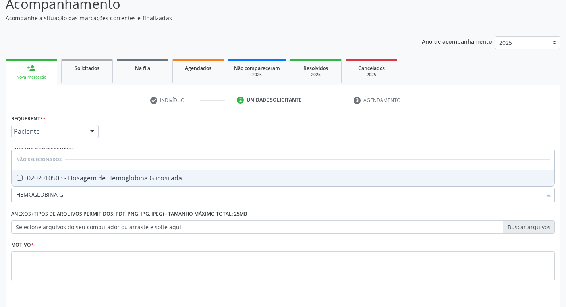
click at [112, 177] on div "0202010503 - Dosagem de Hemoglobina Glicosilada" at bounding box center [283, 178] width 534 height 6
checkbox Glicosilada "true"
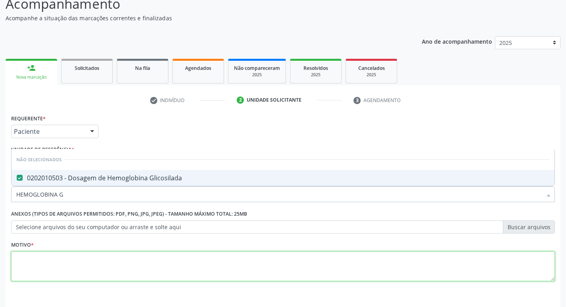
click at [185, 252] on textarea at bounding box center [283, 267] width 544 height 30
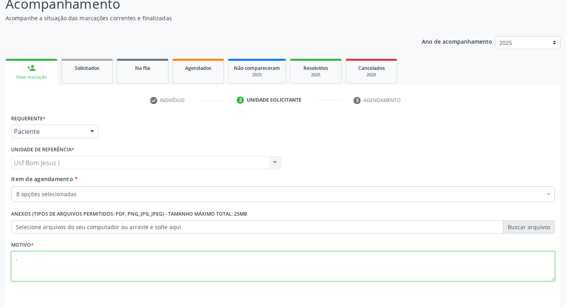
scroll to position [87, 0]
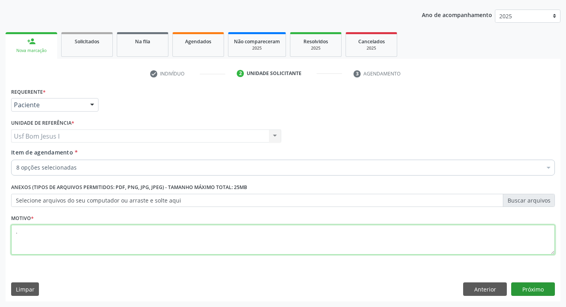
type textarea "."
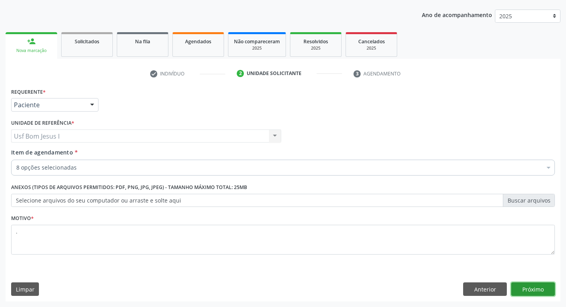
click at [531, 292] on button "Próximo" at bounding box center [534, 290] width 44 height 14
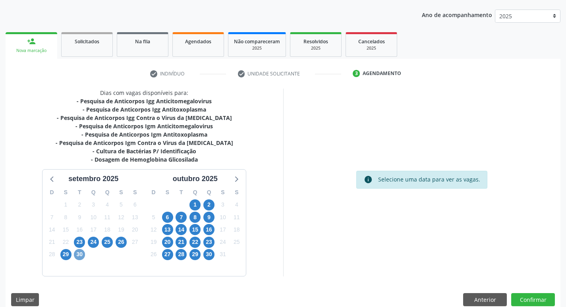
click at [77, 258] on span "30" at bounding box center [79, 254] width 11 height 11
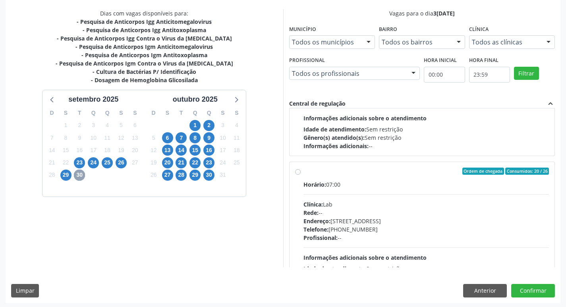
scroll to position [265, 0]
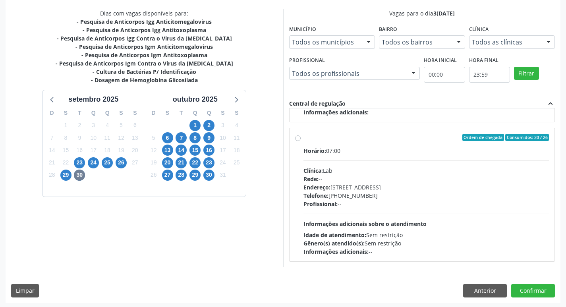
click at [412, 214] on hr at bounding box center [427, 214] width 246 height 0
click at [301, 141] on input "Ordem de chegada Consumidos: 20 / 26 Horário: 07:00 Clínica: Lab Rede: -- Ender…" at bounding box center [298, 137] width 6 height 7
radio input "true"
click at [543, 291] on button "Confirmar" at bounding box center [534, 291] width 44 height 14
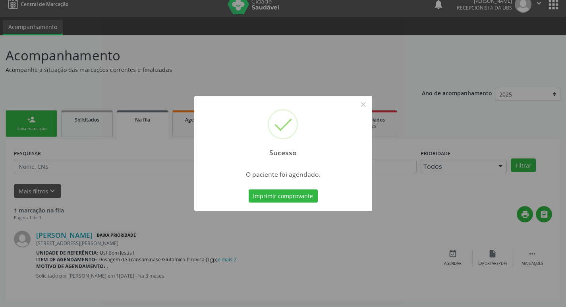
scroll to position [0, 0]
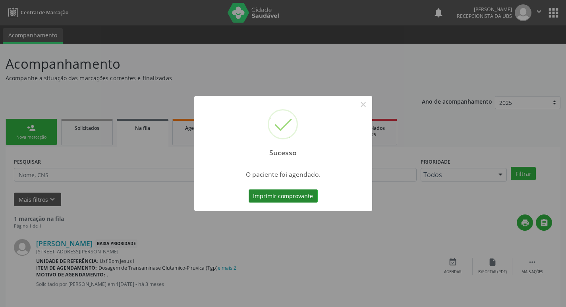
click at [298, 198] on button "Imprimir comprovante" at bounding box center [283, 197] width 69 height 14
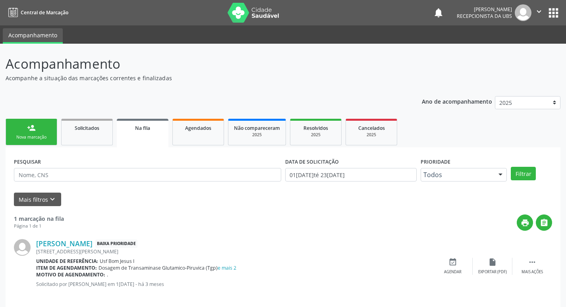
click at [38, 138] on div "Nova marcação" at bounding box center [32, 137] width 40 height 6
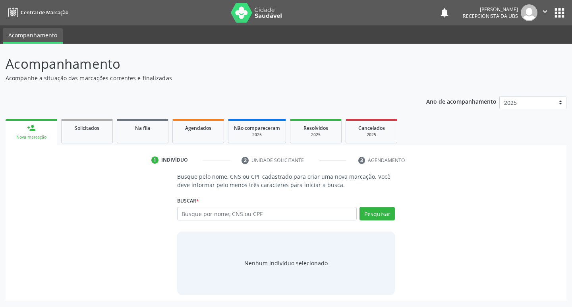
click at [211, 223] on div "Busque por nome, CNS ou CPF Nenhum resultado encontrado para: " " Digite nome, …" at bounding box center [286, 216] width 218 height 19
click at [215, 215] on input "text" at bounding box center [267, 214] width 180 height 14
type input "700807454142688"
click at [386, 217] on button "Pesquisar" at bounding box center [377, 214] width 35 height 14
type input "700807454142688"
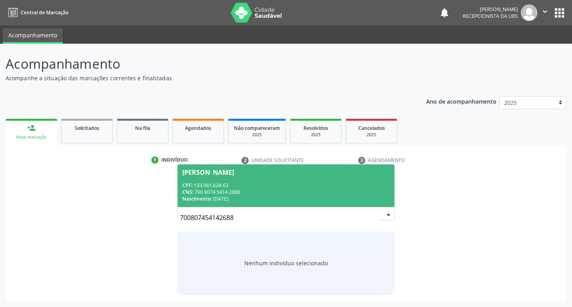
click at [257, 190] on div "CNS: 700 8074 5414 2688" at bounding box center [286, 192] width 208 height 7
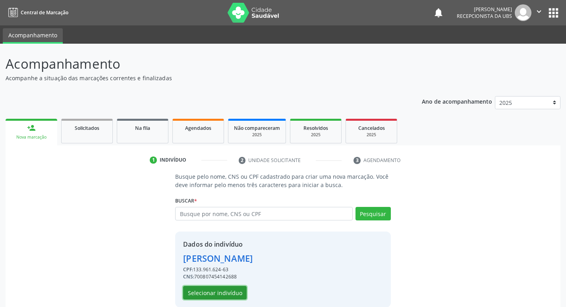
click at [229, 294] on button "Selecionar indivíduo" at bounding box center [215, 293] width 64 height 14
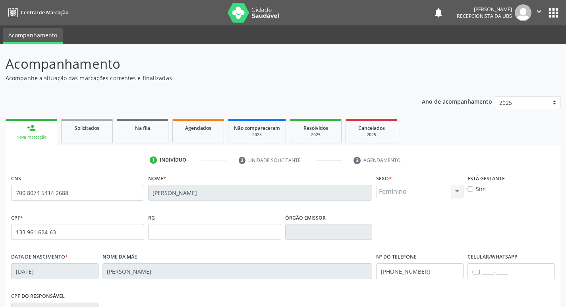
click at [476, 188] on label "Sim" at bounding box center [481, 189] width 10 height 8
click at [473, 188] on input "Sim" at bounding box center [471, 188] width 6 height 7
checkbox input "true"
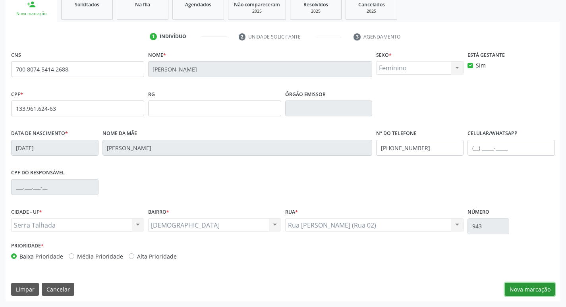
click at [519, 294] on button "Nova marcação" at bounding box center [530, 290] width 50 height 14
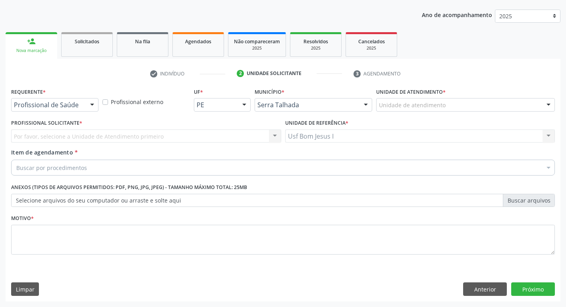
scroll to position [87, 0]
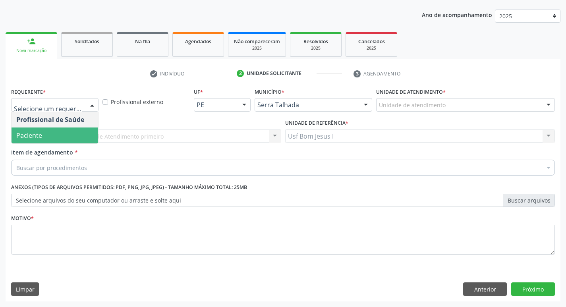
click at [62, 134] on span "Paciente" at bounding box center [55, 136] width 87 height 16
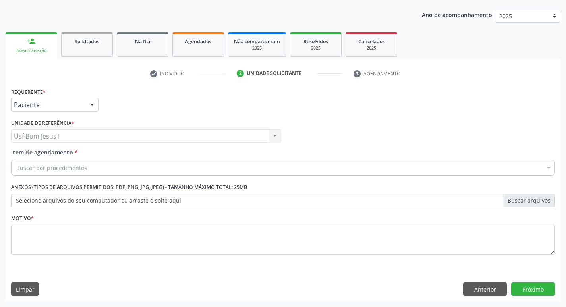
click at [91, 169] on div "Buscar por procedimentos" at bounding box center [283, 168] width 544 height 16
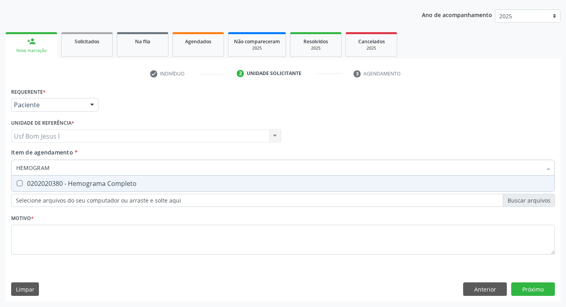
type input "HEMOGRAMA"
click at [72, 184] on div "0202020380 - Hemograma Completo" at bounding box center [283, 183] width 534 height 6
checkbox Completo "true"
click at [60, 169] on input "HEMOGRAMA" at bounding box center [279, 168] width 526 height 16
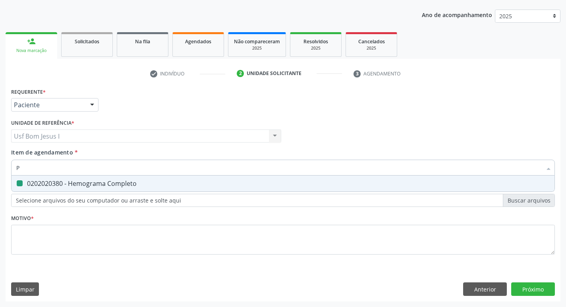
type input "PE"
checkbox Completo "false"
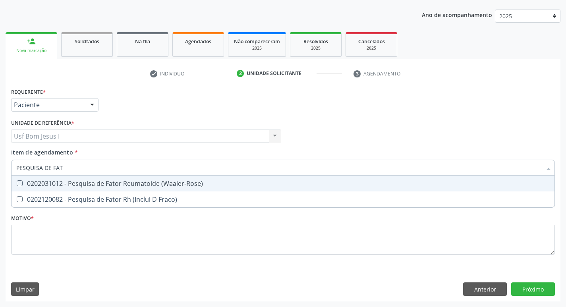
type input "PESQUISA DE FATO"
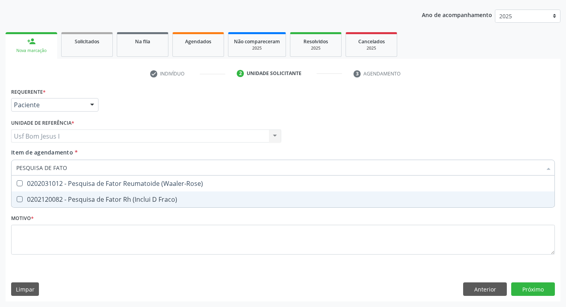
click at [56, 200] on div "0202120082 - Pesquisa de Fator Rh (Inclui D Fraco)" at bounding box center [283, 199] width 534 height 6
checkbox Fraco\) "true"
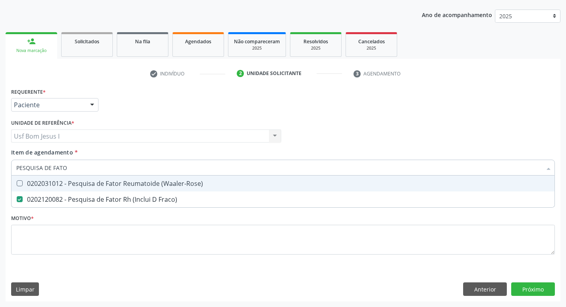
click at [81, 169] on input "PESQUISA DE FATO" at bounding box center [279, 168] width 526 height 16
click at [83, 167] on input "PESQUISA DE FATO" at bounding box center [279, 168] width 526 height 16
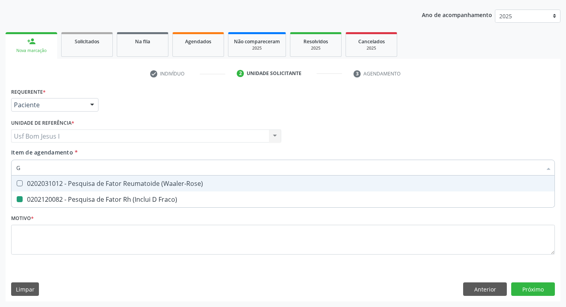
type input "GL"
checkbox Fraco\) "false"
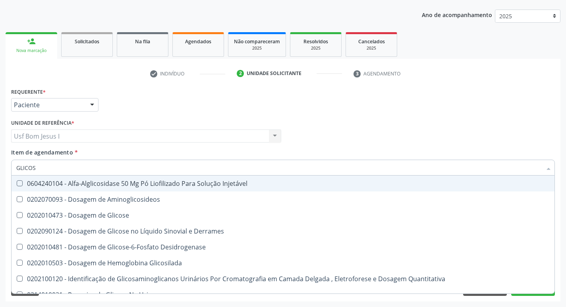
type input "GLICOSE"
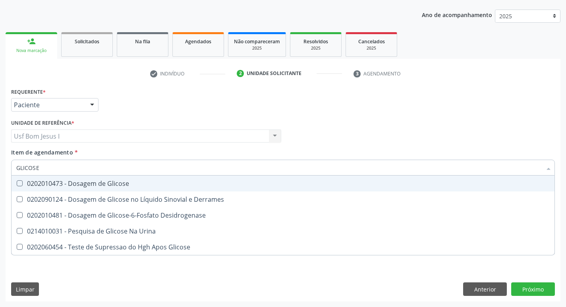
click at [82, 179] on span "0202010473 - Dosagem de Glicose" at bounding box center [283, 184] width 543 height 16
checkbox Glicose "true"
click at [83, 166] on input "GLICOSE" at bounding box center [279, 168] width 526 height 16
type input "ANAL"
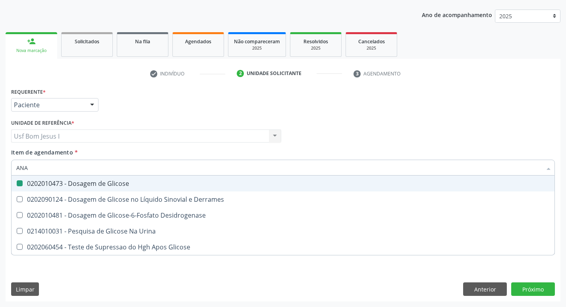
checkbox Glicose "false"
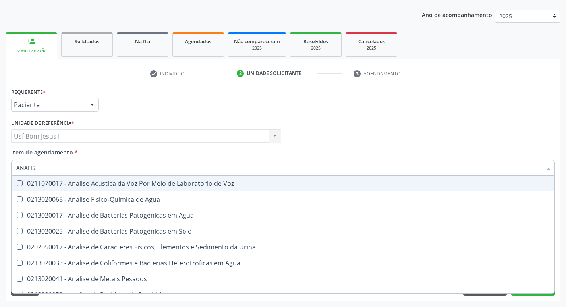
type input "ANALISE"
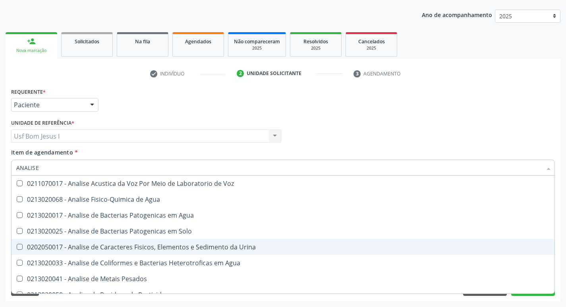
click at [133, 248] on div "0202050017 - Analise de Caracteres Fisicos, Elementos e Sedimento da Urina" at bounding box center [283, 247] width 534 height 6
checkbox Urina "true"
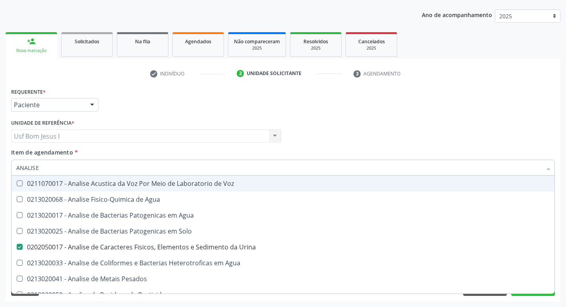
click at [68, 169] on input "ANALISE" at bounding box center [279, 168] width 526 height 16
type input "DE"
checkbox Urina "false"
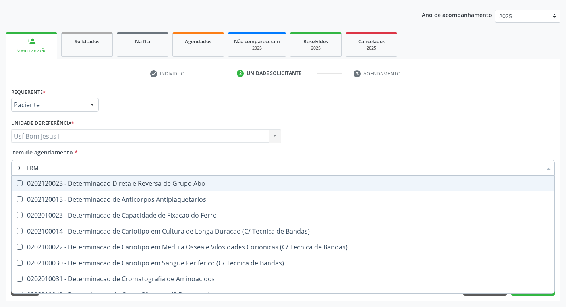
type input "DETERMI"
drag, startPoint x: 60, startPoint y: 186, endPoint x: 52, endPoint y: 173, distance: 15.0
click at [60, 186] on div "0202120023 - Determinacao Direta e Reversa de Grupo Abo" at bounding box center [283, 183] width 534 height 6
checkbox Abo "true"
click at [51, 167] on input "DETERMI" at bounding box center [279, 168] width 526 height 16
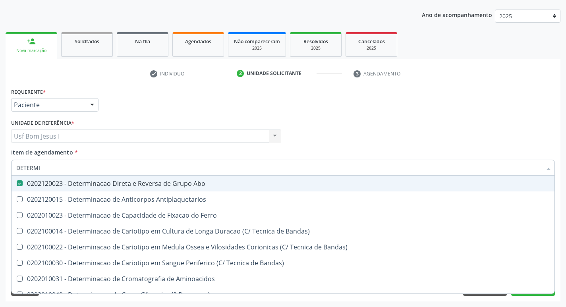
click at [51, 167] on input "DETERMI" at bounding box center [279, 168] width 526 height 16
click at [408, 140] on div "Profissional Solicitante Por favor, selecione a Unidade de Atendimento primeiro…" at bounding box center [283, 132] width 548 height 31
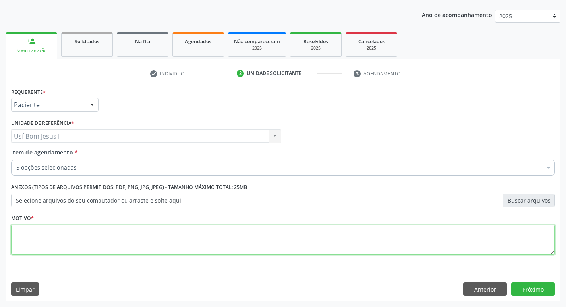
click at [215, 234] on textarea at bounding box center [283, 240] width 544 height 30
type textarea "."
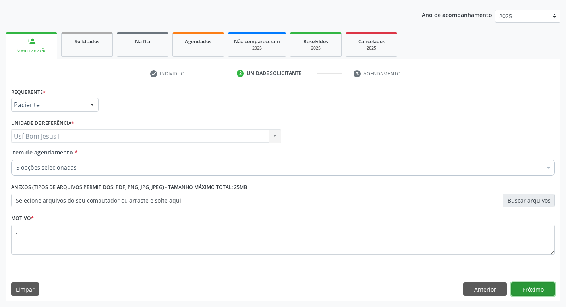
click at [541, 289] on button "Próximo" at bounding box center [534, 290] width 44 height 14
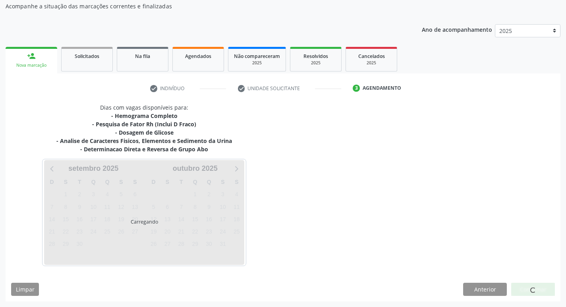
scroll to position [72, 0]
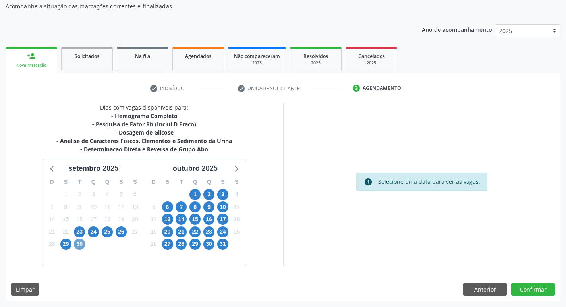
click at [81, 248] on span "30" at bounding box center [79, 244] width 11 height 11
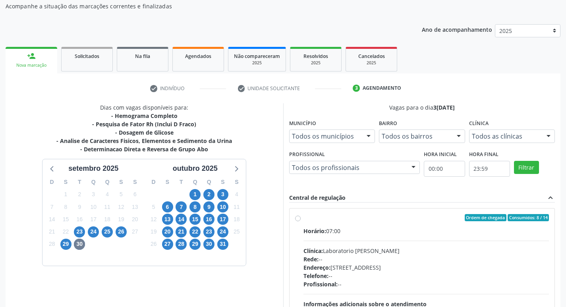
click at [349, 240] on div "Horário: 07:00 Clínica: Laboratorio Jose Paulo Terto Rede: -- Endereço: Casa, n…" at bounding box center [427, 281] width 246 height 109
click at [301, 221] on input "Ordem de chegada Consumidos: 8 / 14 Horário: 07:00 Clínica: Laboratorio Jose Pa…" at bounding box center [298, 217] width 6 height 7
radio input "true"
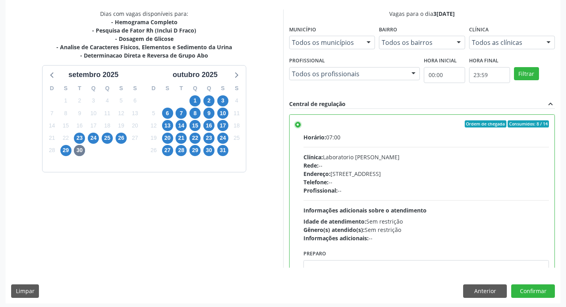
scroll to position [168, 0]
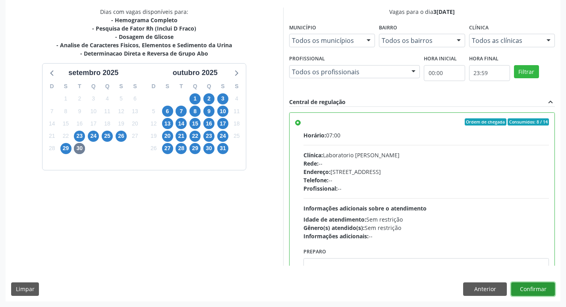
click at [537, 290] on button "Confirmar" at bounding box center [534, 290] width 44 height 14
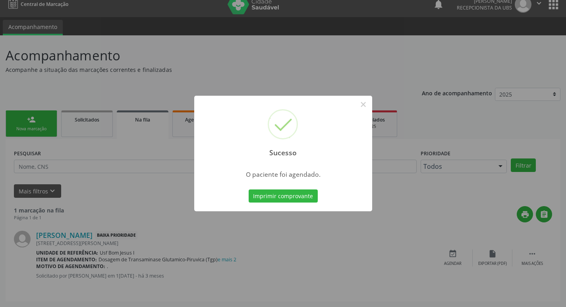
scroll to position [0, 0]
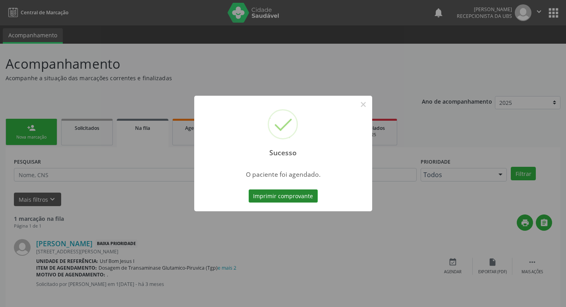
click at [279, 198] on button "Imprimir comprovante" at bounding box center [283, 197] width 69 height 14
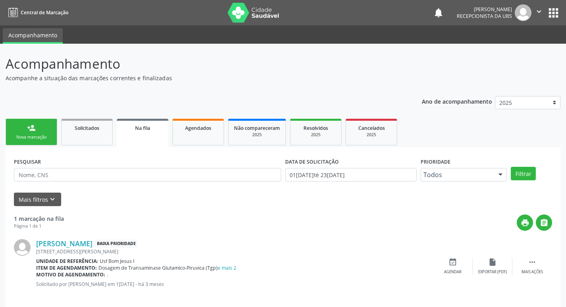
click at [31, 138] on div "Nova marcação" at bounding box center [32, 137] width 40 height 6
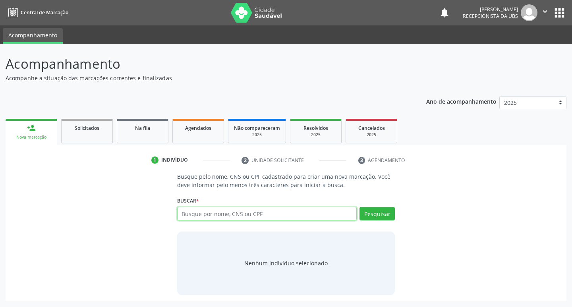
click at [220, 214] on input "text" at bounding box center [267, 214] width 180 height 14
paste input "700 8074 5414 2688"
type input "700 8074 5414 2688"
click at [383, 214] on button "Pesquisar" at bounding box center [377, 214] width 35 height 14
type input "700 8074 5414 2688"
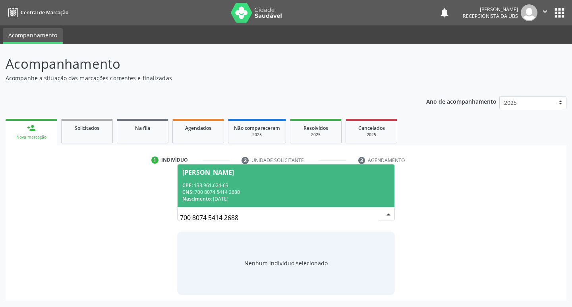
click at [265, 192] on div "CNS: 700 8074 5414 2688" at bounding box center [286, 192] width 208 height 7
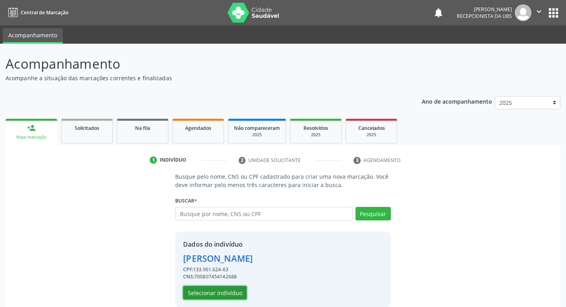
click at [234, 292] on button "Selecionar indivíduo" at bounding box center [215, 293] width 64 height 14
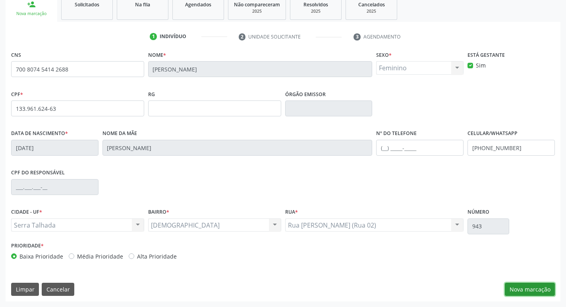
click at [521, 291] on button "Nova marcação" at bounding box center [530, 290] width 50 height 14
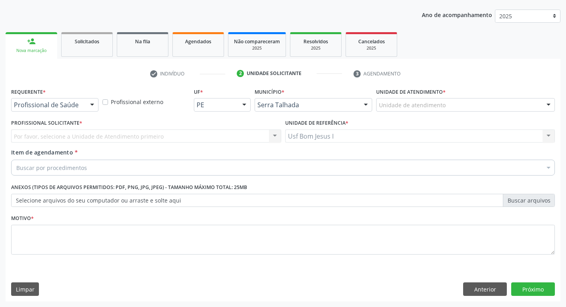
scroll to position [87, 0]
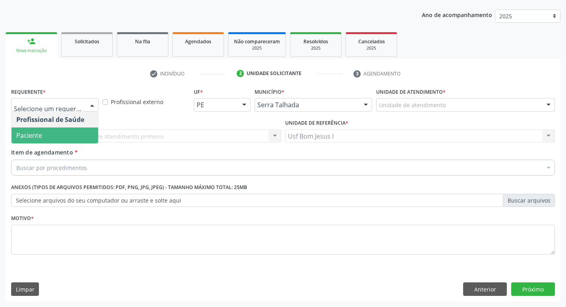
click at [64, 133] on span "Paciente" at bounding box center [55, 136] width 87 height 16
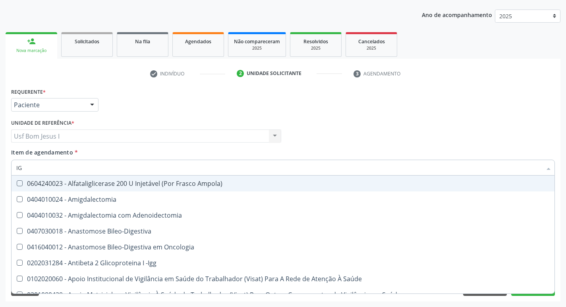
type input "IGG"
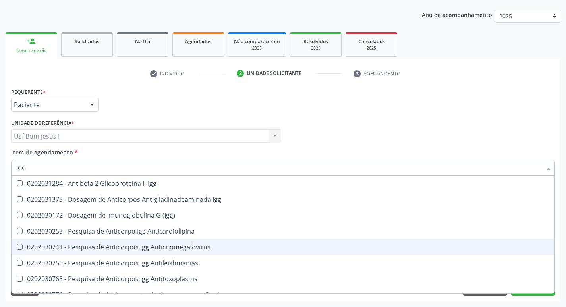
click at [194, 250] on div "0202030741 - Pesquisa de Anticorpos Igg Anticitomegalovirus" at bounding box center [283, 247] width 534 height 6
checkbox Anticitomegalovirus "true"
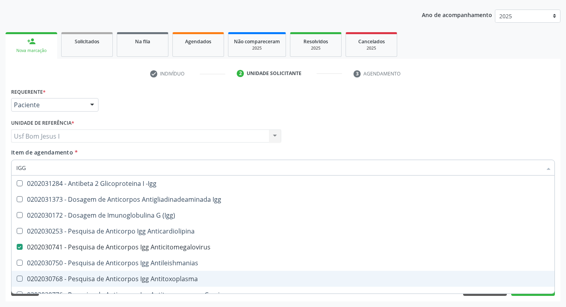
click at [188, 276] on div "0202030768 - Pesquisa de Anticorpos Igg Antitoxoplasma" at bounding box center [283, 279] width 534 height 6
checkbox Antitoxoplasma "true"
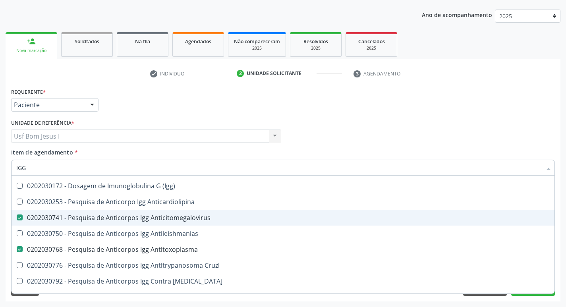
scroll to position [132, 0]
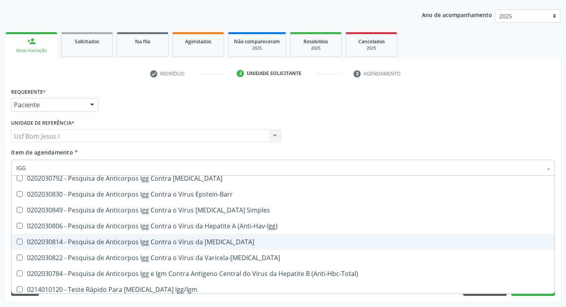
click at [233, 239] on div "0202030814 - Pesquisa de Anticorpos Igg Contra o Virus da [MEDICAL_DATA]" at bounding box center [283, 242] width 534 height 6
checkbox Rubeola "true"
type input "IG"
checkbox Anticitomegalovirus "false"
checkbox Antitoxoplasma "false"
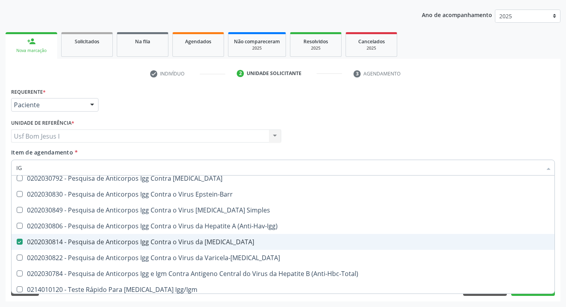
checkbox Rubeola "false"
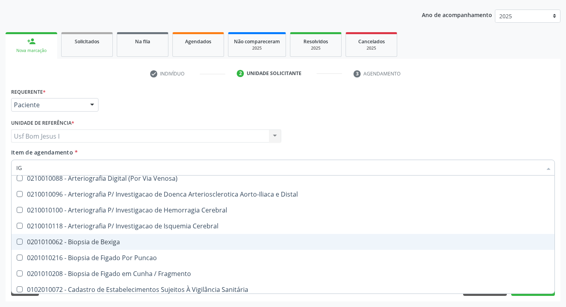
type input "IGM"
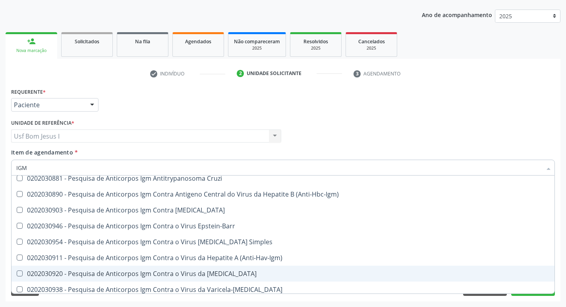
click at [226, 273] on div "0202030920 - Pesquisa de Anticorpos Igm Contra o Virus da [MEDICAL_DATA]" at bounding box center [283, 274] width 534 height 6
checkbox Rubeola "true"
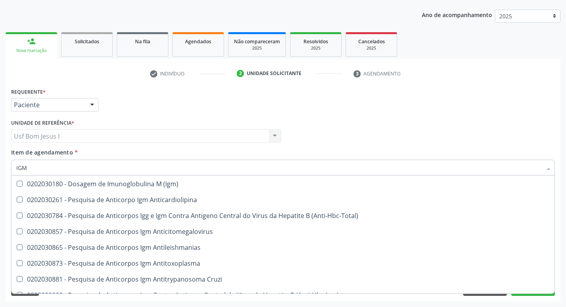
scroll to position [27, 0]
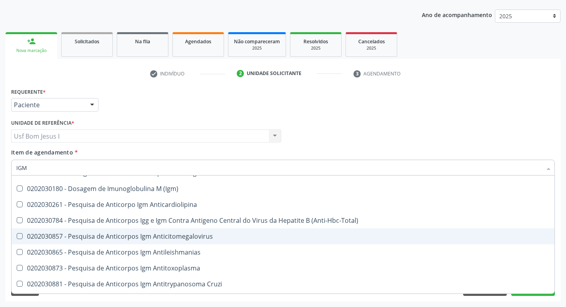
click at [191, 241] on span "0202030857 - Pesquisa de Anticorpos Igm Anticitomegalovirus" at bounding box center [283, 237] width 543 height 16
checkbox Anticitomegalovirus "true"
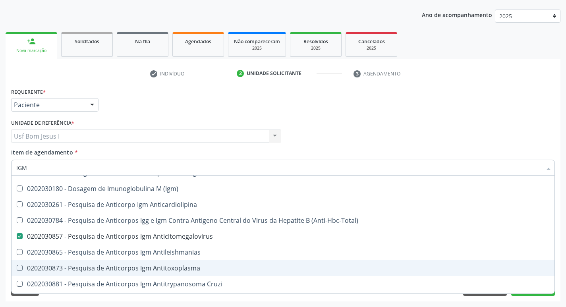
click at [195, 271] on div "0202030873 - Pesquisa de Anticorpos Igm Antitoxoplasma" at bounding box center [283, 268] width 534 height 6
checkbox Antitoxoplasma "true"
type input "I"
checkbox Anticitomegalovirus "false"
checkbox Antitoxoplasma "false"
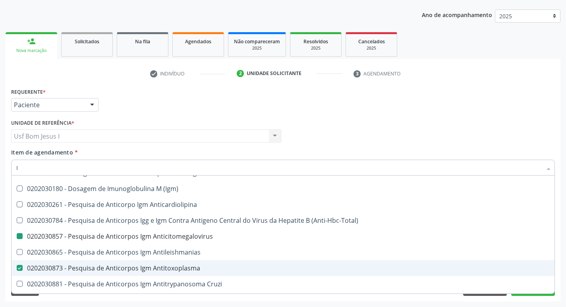
checkbox Rubeola "false"
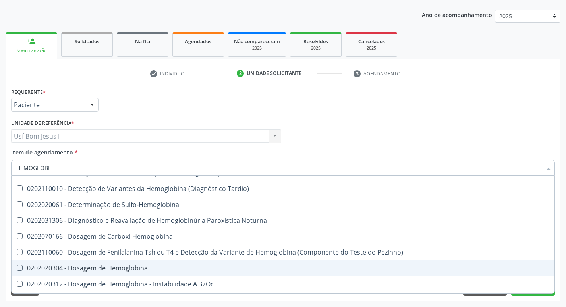
type input "HEMOGLOBIN"
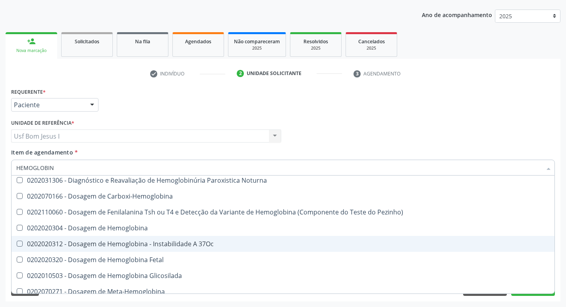
scroll to position [79, 0]
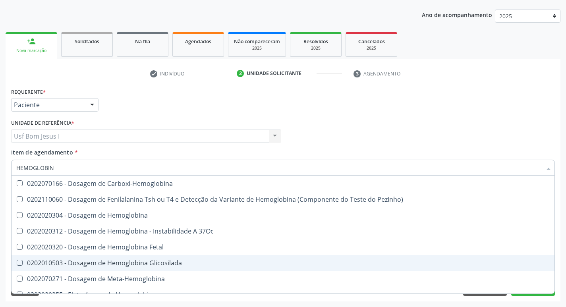
click at [210, 265] on div "0202010503 - Dosagem de Hemoglobina Glicosilada" at bounding box center [283, 263] width 534 height 6
checkbox Glicosilada "true"
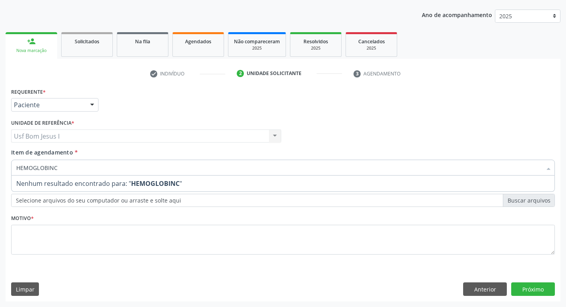
scroll to position [0, 0]
drag, startPoint x: 54, startPoint y: 169, endPoint x: 11, endPoint y: 171, distance: 43.4
click at [11, 171] on div "Item de agendamento * HEMOGLOBINCULTURA Desfazer seleção Nenhum resultado encon…" at bounding box center [283, 163] width 548 height 31
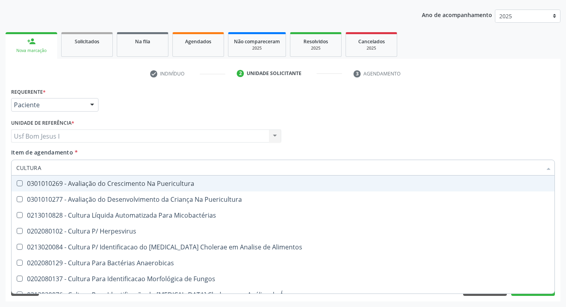
click at [78, 165] on input "CULTURA" at bounding box center [279, 168] width 526 height 16
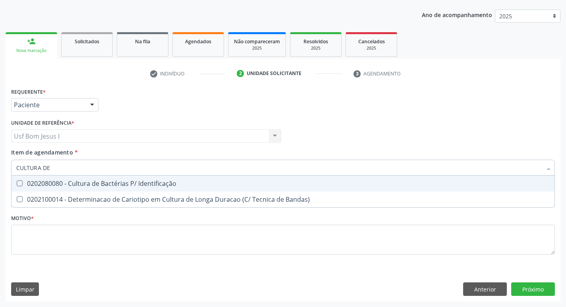
type input "CULTURA DE B"
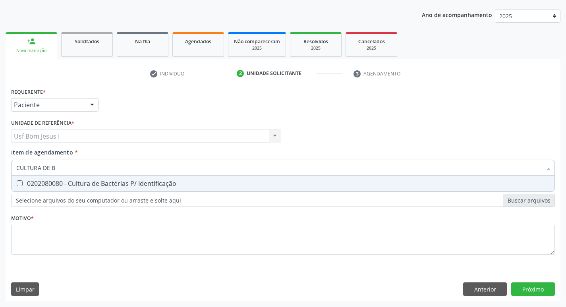
click at [70, 186] on div "0202080080 - Cultura de Bactérias P/ Identificação" at bounding box center [283, 183] width 534 height 6
checkbox Identificação "true"
click at [63, 169] on input "CULTURA DE B" at bounding box center [279, 168] width 526 height 16
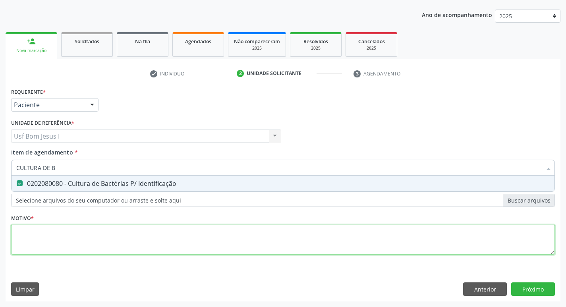
click at [72, 240] on div "Requerente * Paciente Profissional de Saúde Paciente Nenhum resultado encontrad…" at bounding box center [283, 176] width 544 height 180
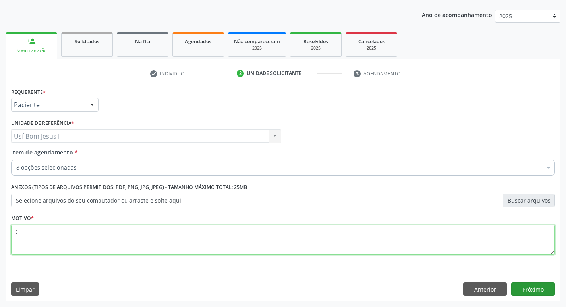
type textarea ";"
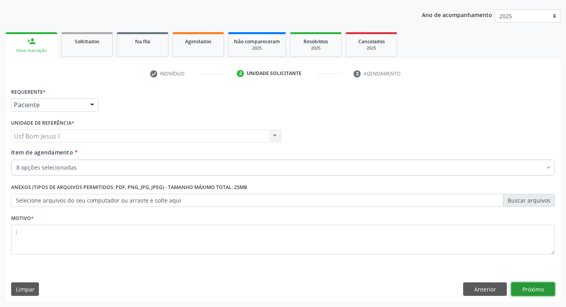
click at [539, 283] on button "Próximo" at bounding box center [534, 290] width 44 height 14
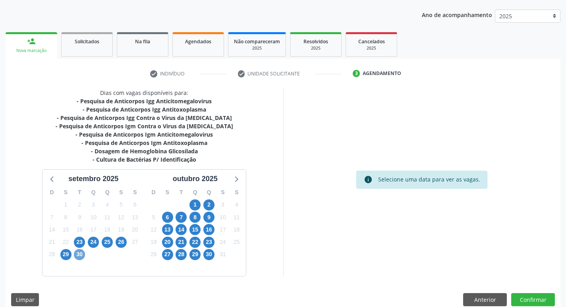
click at [78, 255] on span "30" at bounding box center [79, 254] width 11 height 11
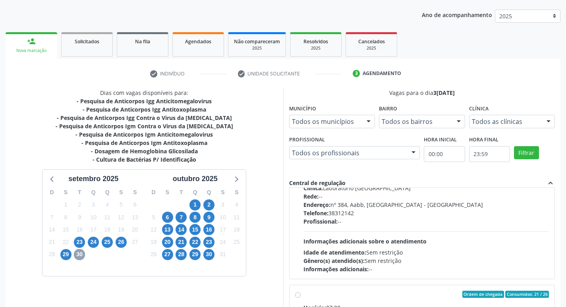
scroll to position [238, 0]
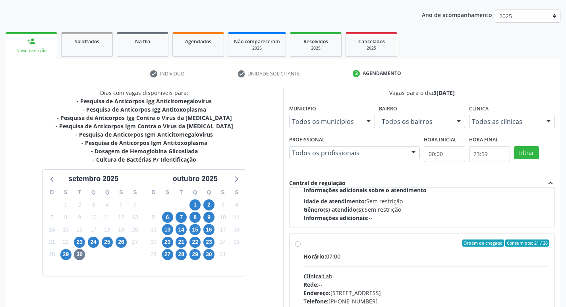
click at [392, 271] on div "Horário: 07:00 Clínica: Lab Rede: -- Endereço: [STREET_ADDRESS] Telefone: [PHON…" at bounding box center [427, 306] width 246 height 109
click at [301, 247] on input "Ordem de chegada Consumidos: 21 / 26 Horário: 07:00 Clínica: Lab Rede: -- Ender…" at bounding box center [298, 243] width 6 height 7
radio input "true"
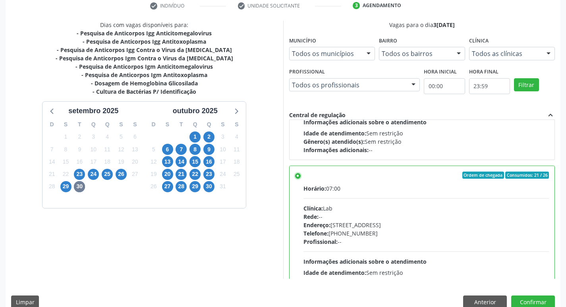
scroll to position [168, 0]
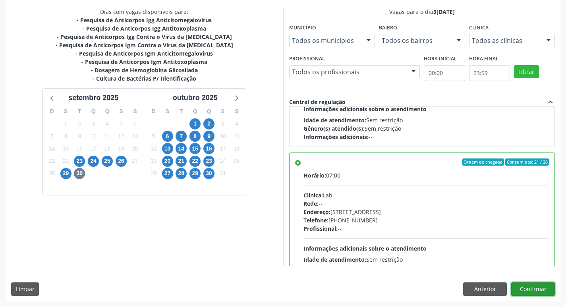
click at [543, 287] on button "Confirmar" at bounding box center [534, 290] width 44 height 14
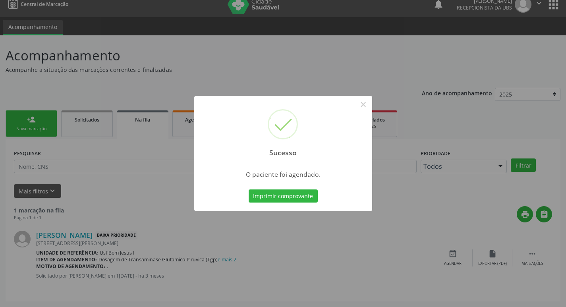
scroll to position [0, 0]
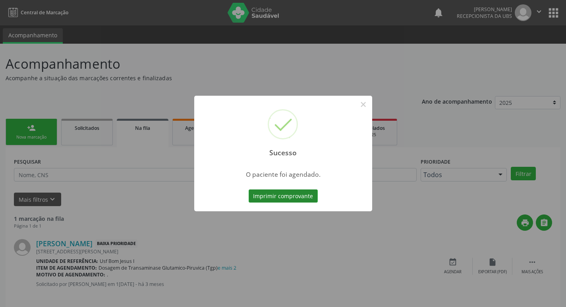
click at [282, 198] on button "Imprimir comprovante" at bounding box center [283, 197] width 69 height 14
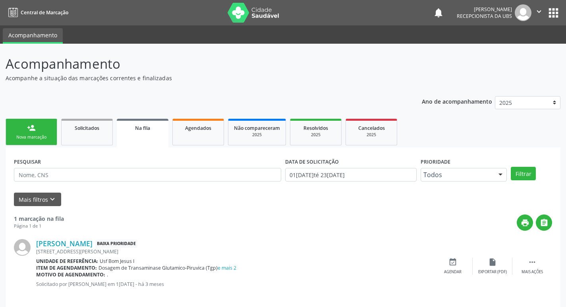
click at [43, 135] on div "Nova marcação" at bounding box center [32, 137] width 40 height 6
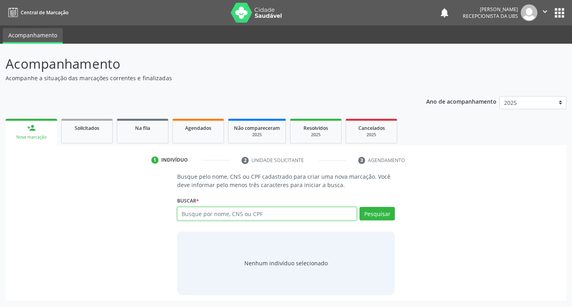
click at [264, 210] on input "text" at bounding box center [267, 214] width 180 height 14
type input "700809409031580"
click at [381, 215] on button "Pesquisar" at bounding box center [377, 214] width 35 height 14
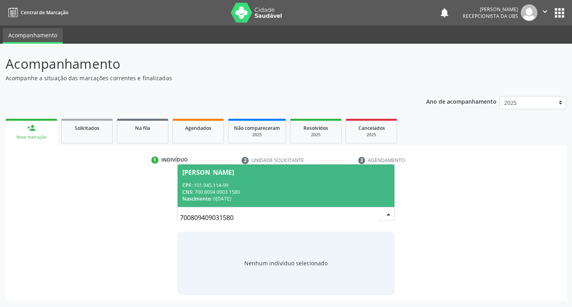
click at [228, 188] on div "CPF: 101.945.114-99" at bounding box center [286, 185] width 208 height 7
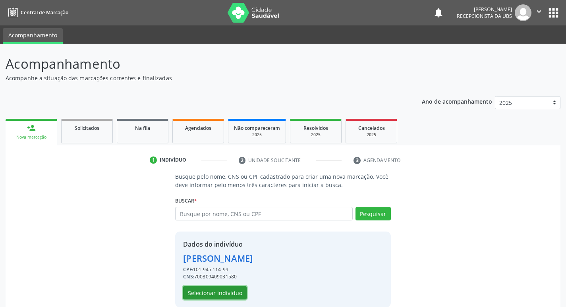
click at [222, 293] on button "Selecionar indivíduo" at bounding box center [215, 293] width 64 height 14
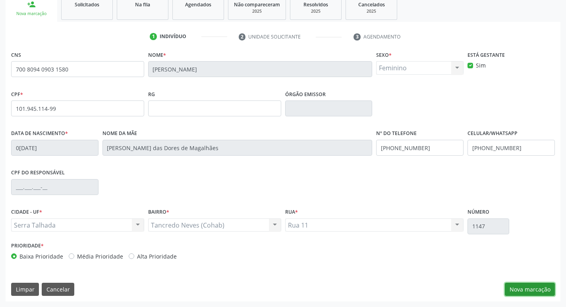
click at [533, 292] on button "Nova marcação" at bounding box center [530, 290] width 50 height 14
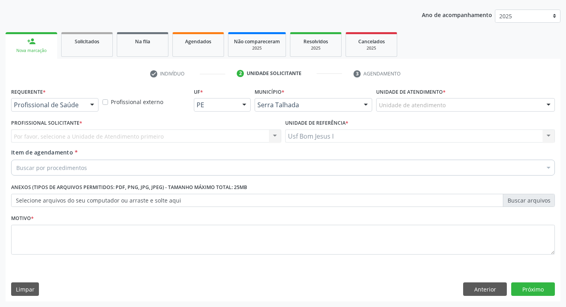
scroll to position [87, 0]
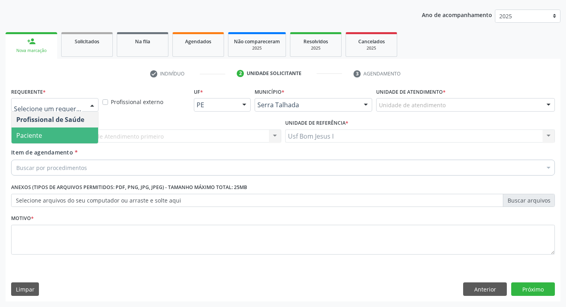
click at [50, 137] on span "Paciente" at bounding box center [55, 136] width 87 height 16
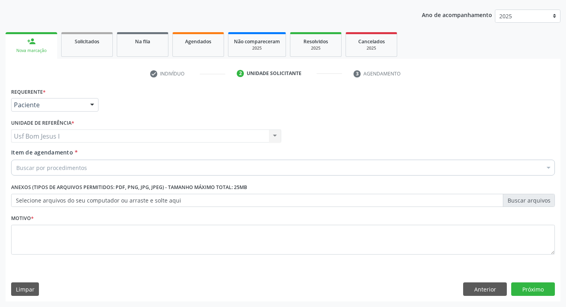
drag, startPoint x: 64, startPoint y: 164, endPoint x: 70, endPoint y: 173, distance: 11.2
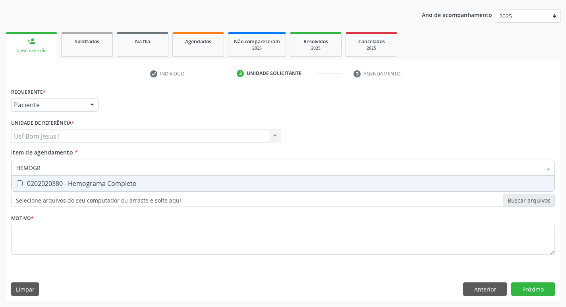
type input "HEMOGRA"
click at [57, 187] on div "0202020380 - Hemograma Completo" at bounding box center [283, 183] width 534 height 6
checkbox Completo "true"
click at [64, 170] on input "HEMOGRA" at bounding box center [279, 168] width 526 height 16
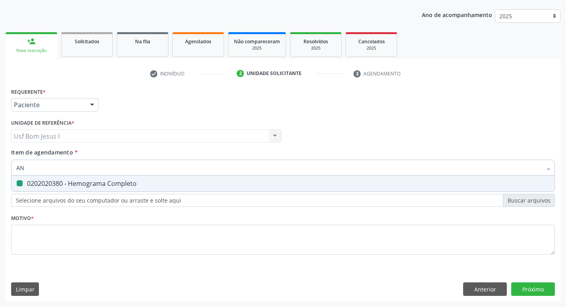
type input "ANA"
checkbox Completo "false"
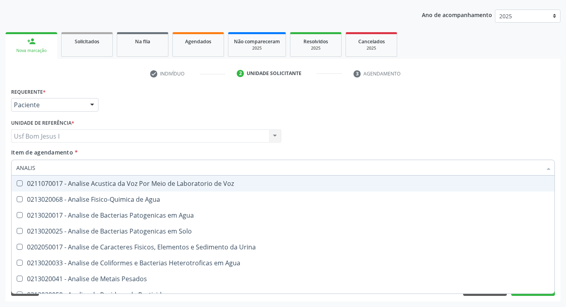
type input "ANALISE"
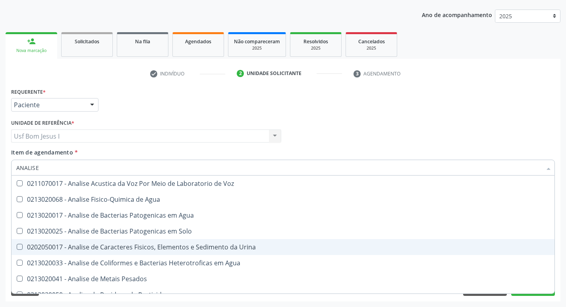
click at [64, 244] on div "0202050017 - Analise de Caracteres Fisicos, Elementos e Sedimento da Urina" at bounding box center [283, 247] width 534 height 6
checkbox Urina "true"
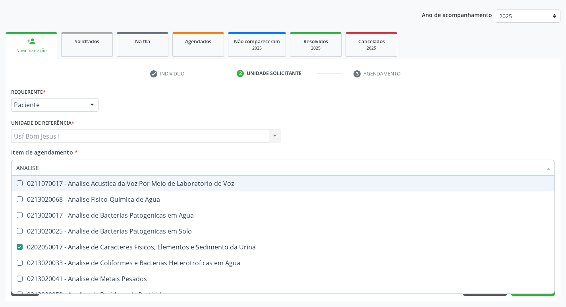
click at [62, 165] on input "ANALISE" at bounding box center [279, 168] width 526 height 16
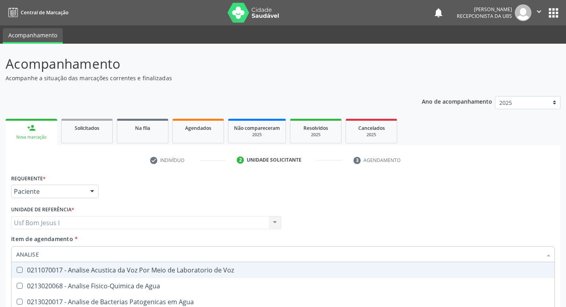
scroll to position [87, 0]
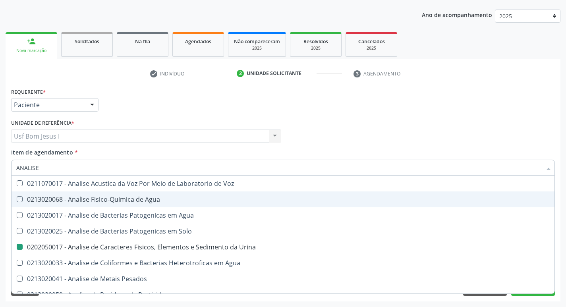
click at [353, 130] on div "Profissional Solicitante Por favor, selecione a Unidade de Atendimento primeiro…" at bounding box center [283, 132] width 548 height 31
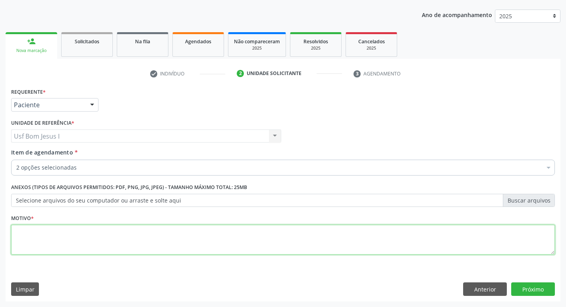
click at [263, 236] on textarea at bounding box center [283, 240] width 544 height 30
type textarea "."
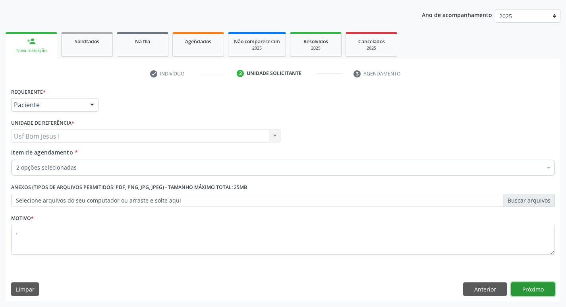
click at [547, 291] on button "Próximo" at bounding box center [534, 290] width 44 height 14
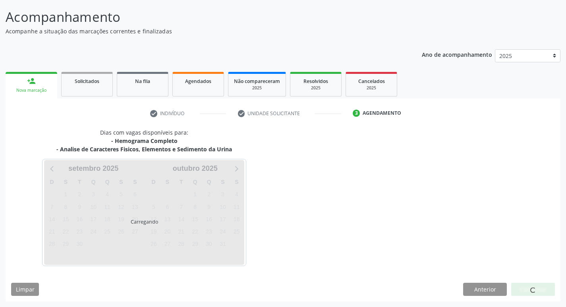
scroll to position [47, 0]
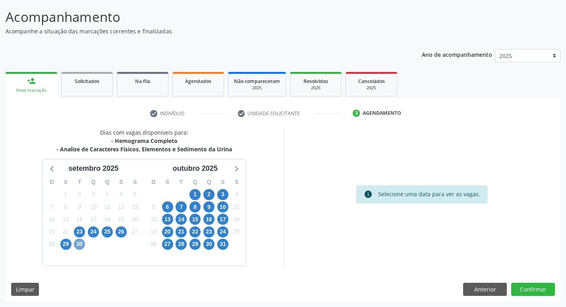
click at [79, 248] on span "30" at bounding box center [79, 244] width 11 height 11
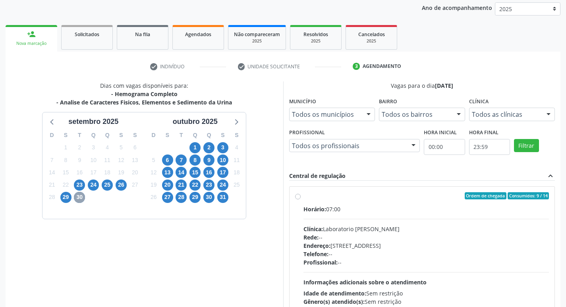
scroll to position [168, 0]
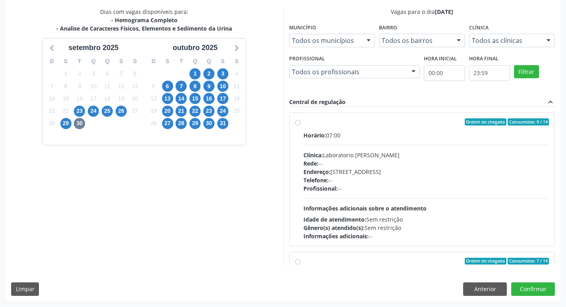
click at [388, 208] on span "Informações adicionais sobre o atendimento" at bounding box center [365, 209] width 123 height 8
click at [301, 126] on input "Ordem de chegada Consumidos: 9 / 14 Horário: 07:00 Clínica: Laboratorio Jose Pa…" at bounding box center [298, 121] width 6 height 7
radio input "true"
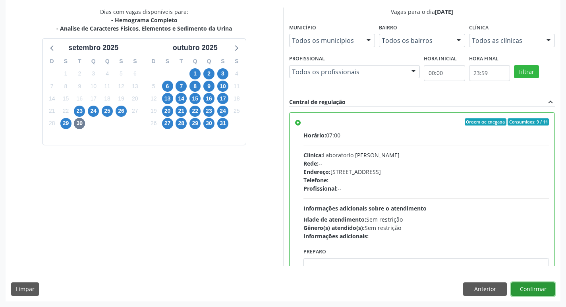
click at [538, 291] on button "Confirmar" at bounding box center [534, 290] width 44 height 14
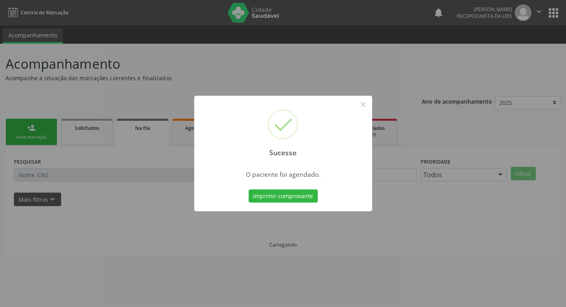
scroll to position [0, 0]
click at [293, 194] on button "Imprimir comprovante" at bounding box center [286, 197] width 69 height 14
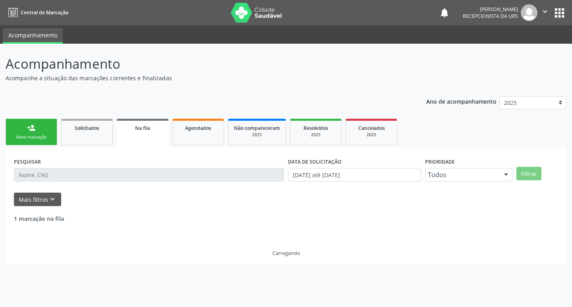
click at [23, 132] on link "person_add Nova marcação" at bounding box center [32, 132] width 52 height 27
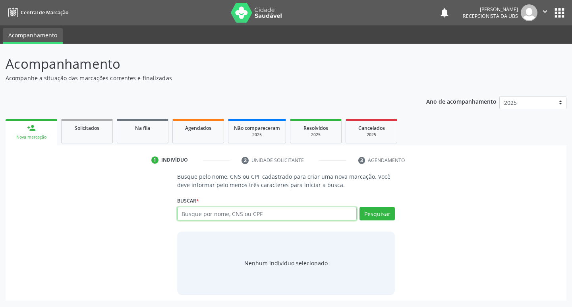
click at [223, 216] on input "text" at bounding box center [267, 214] width 180 height 14
paste input "700 8094 0903 1580"
type input "700 8094 0903 1580"
click at [379, 217] on button "Pesquisar" at bounding box center [377, 214] width 35 height 14
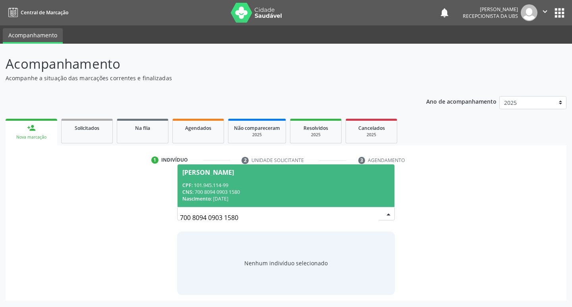
click at [217, 184] on div "CPF: 101.945.114-99" at bounding box center [286, 185] width 208 height 7
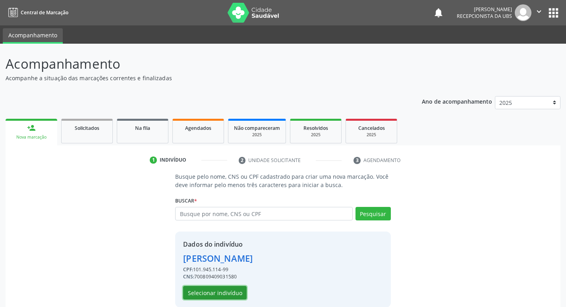
click at [225, 293] on button "Selecionar indivíduo" at bounding box center [215, 293] width 64 height 14
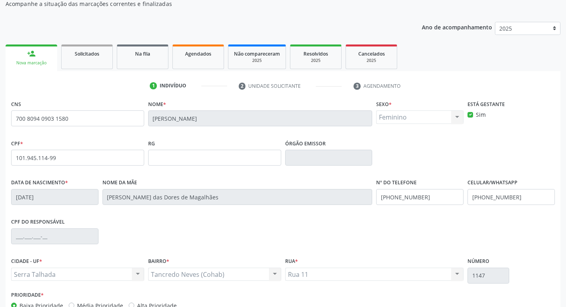
scroll to position [124, 0]
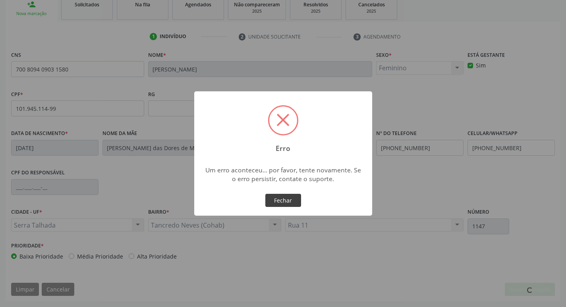
click at [282, 202] on button "Fechar" at bounding box center [284, 201] width 36 height 14
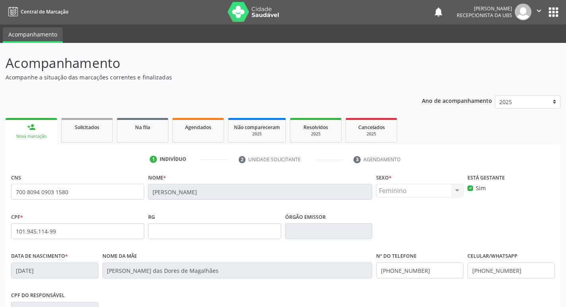
scroll to position [0, 0]
